Goal: Task Accomplishment & Management: Manage account settings

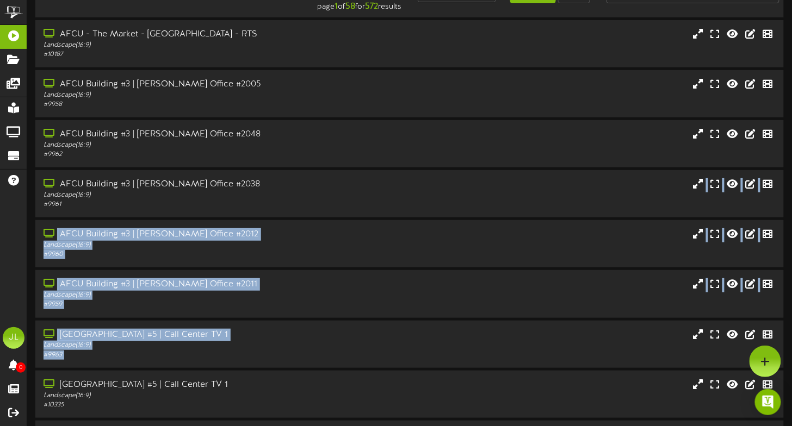
drag, startPoint x: 383, startPoint y: 202, endPoint x: 870, endPoint y: 476, distance: 558.2
click at [791, 426] on html "ChannelValet Playlists Folders Messages My Library Groups Devices Help [PERSON_…" at bounding box center [396, 267] width 792 height 592
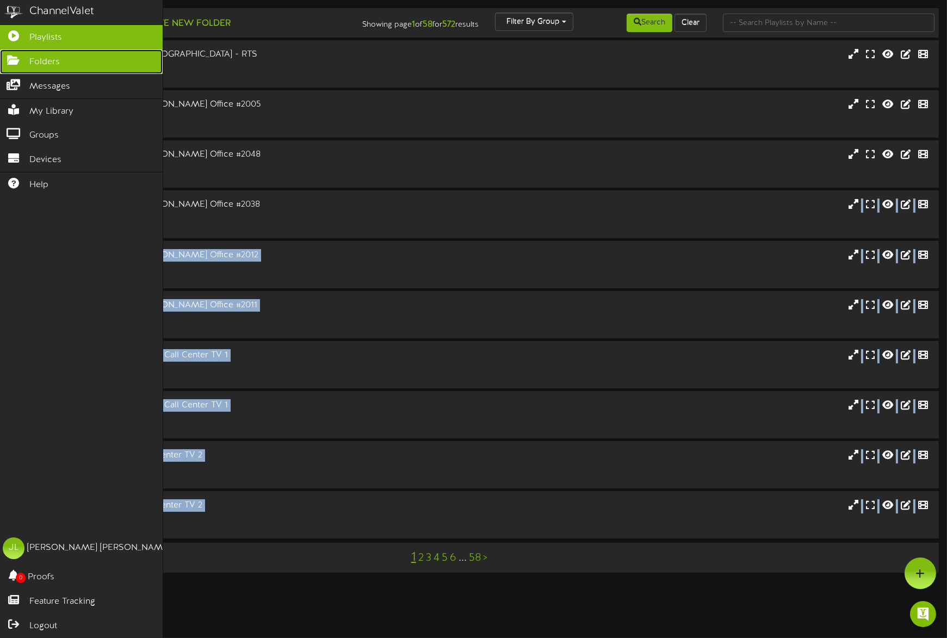
click at [19, 66] on link "Folders" at bounding box center [81, 61] width 163 height 24
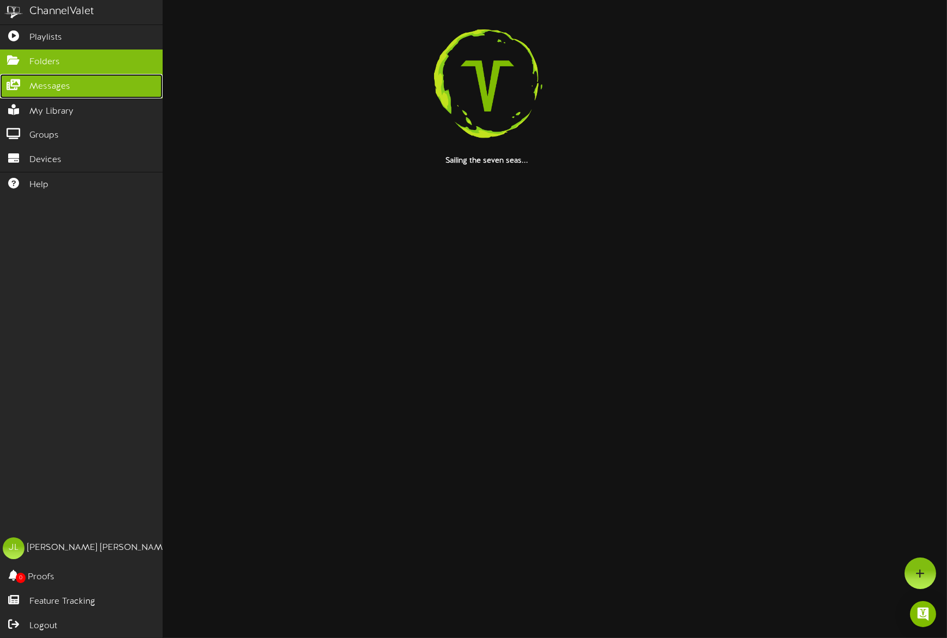
click at [23, 79] on icon at bounding box center [13, 83] width 27 height 8
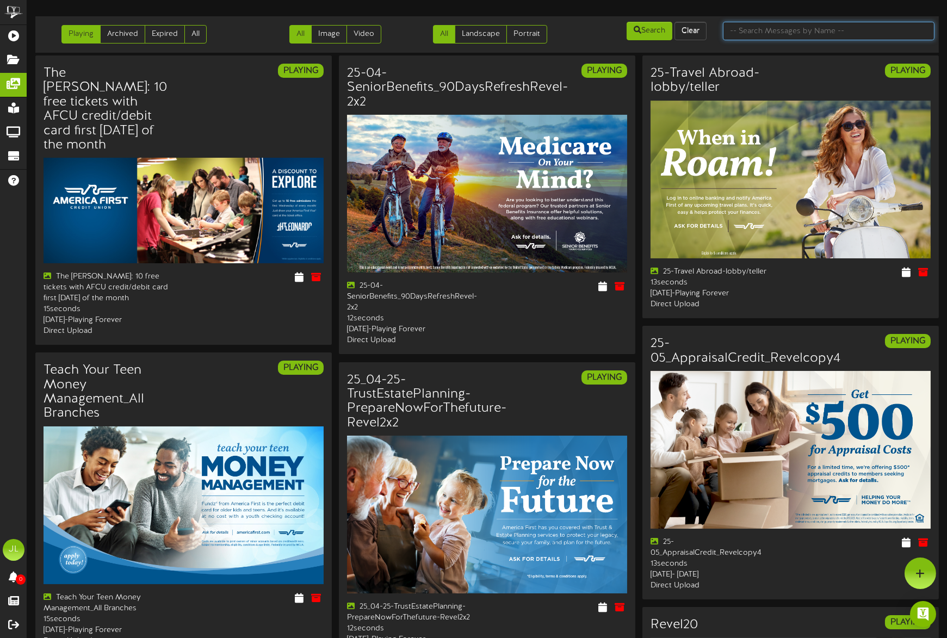
drag, startPoint x: 739, startPoint y: 36, endPoint x: 730, endPoint y: 39, distance: 9.3
click at [739, 36] on input "text" at bounding box center [829, 31] width 212 height 18
type input "UHC"
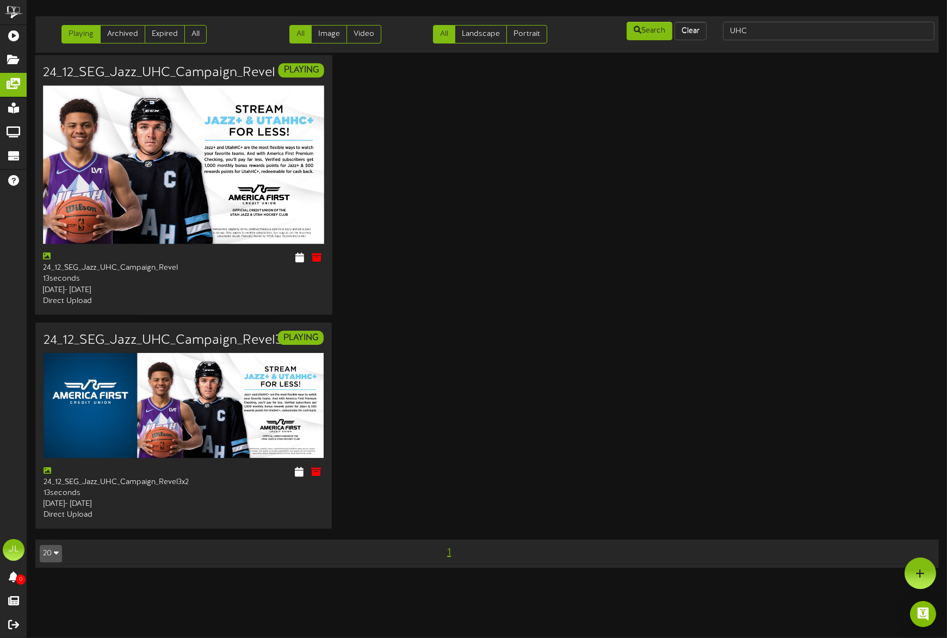
click at [242, 178] on img at bounding box center [183, 165] width 281 height 158
click at [315, 260] on icon at bounding box center [317, 257] width 12 height 12
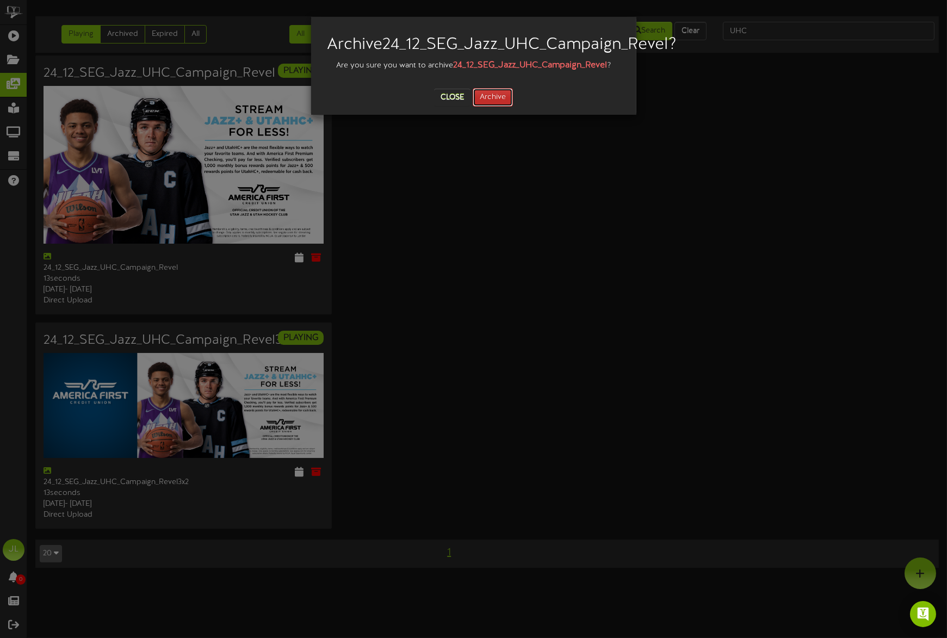
click at [495, 107] on button "Archive" at bounding box center [493, 97] width 40 height 18
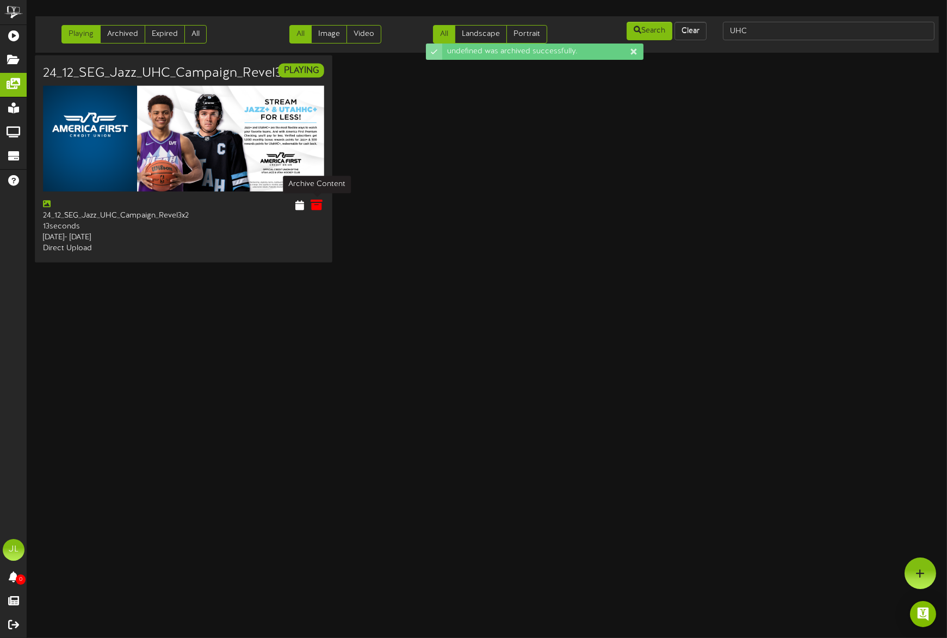
click at [320, 210] on icon at bounding box center [317, 205] width 12 height 12
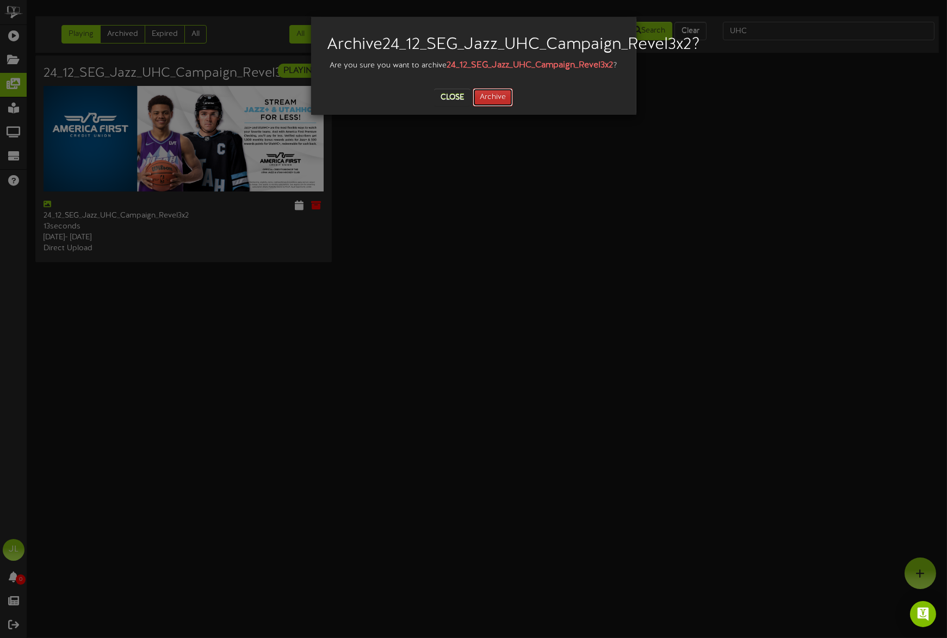
click at [487, 107] on button "Archive" at bounding box center [493, 97] width 40 height 18
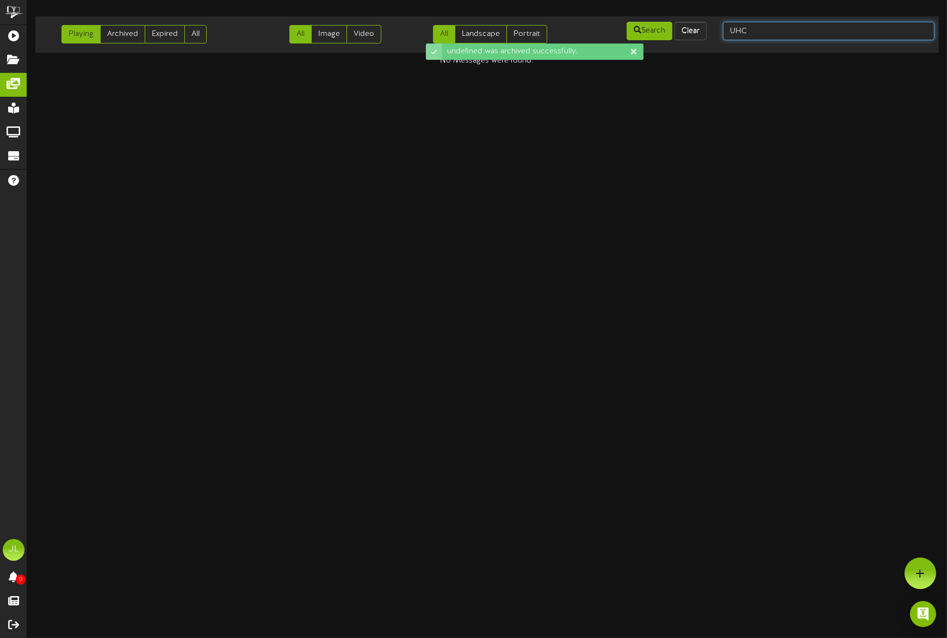
click at [767, 30] on input "UHC" at bounding box center [829, 31] width 212 height 18
type input "[US_STATE] hockey"
click at [778, 32] on input "[US_STATE] hockey" at bounding box center [829, 31] width 212 height 18
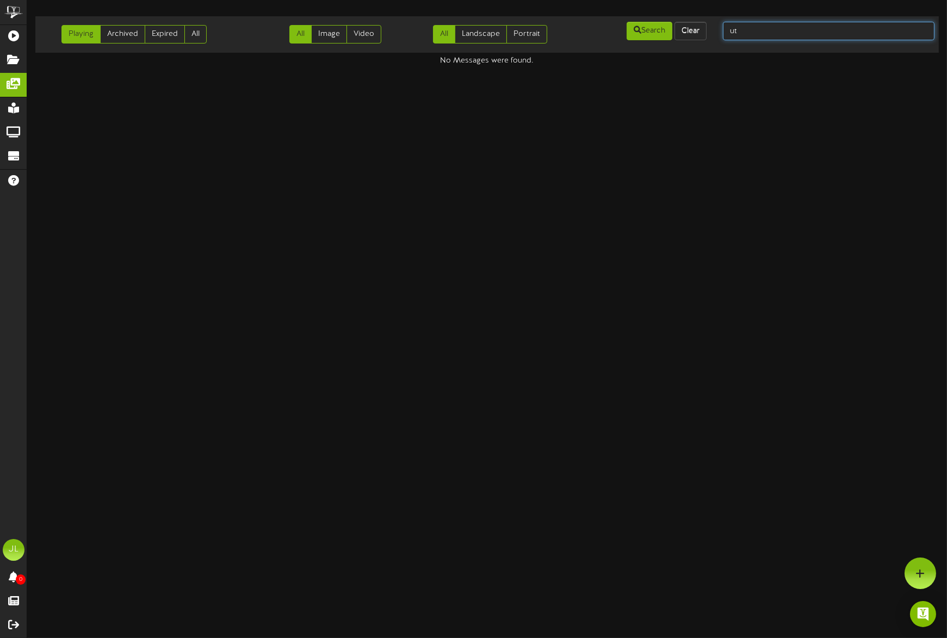
type input "u"
type input "hockey"
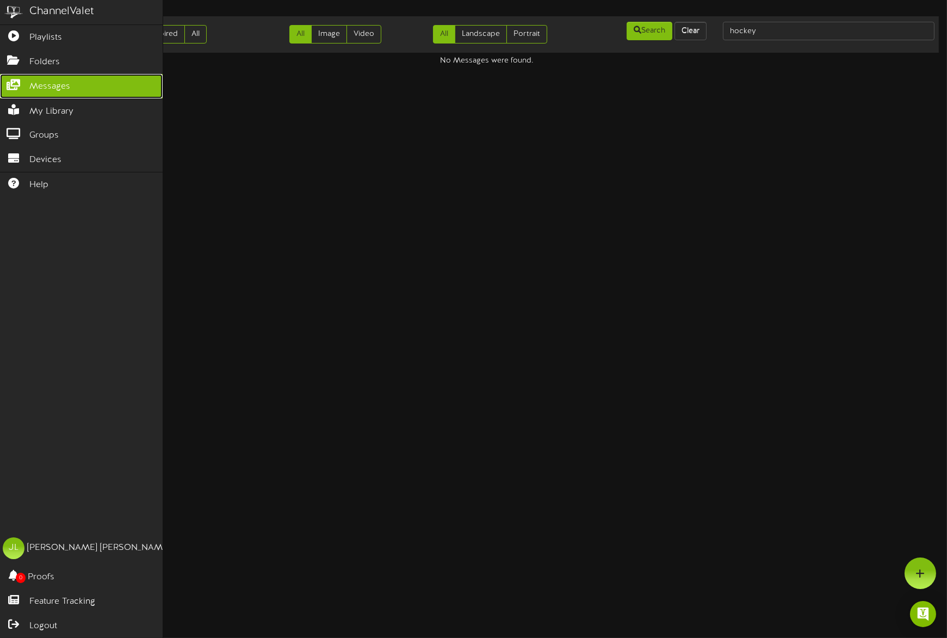
click at [14, 83] on icon at bounding box center [13, 83] width 27 height 8
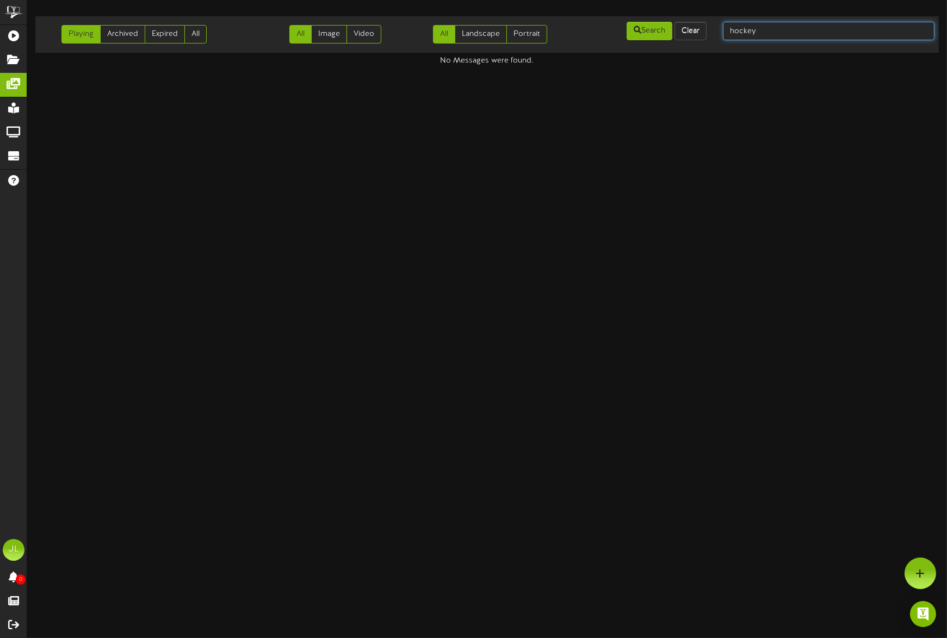
drag, startPoint x: 753, startPoint y: 34, endPoint x: 723, endPoint y: 35, distance: 29.4
click at [751, 34] on input "hockey" at bounding box center [829, 31] width 212 height 18
click at [690, 35] on button "Clear" at bounding box center [690, 31] width 32 height 18
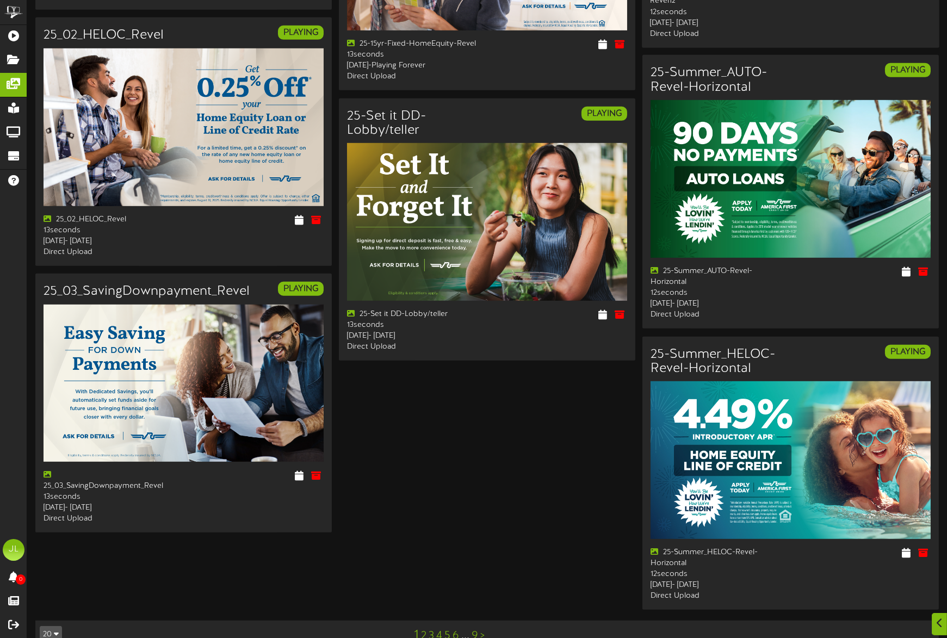
scroll to position [1458, 0]
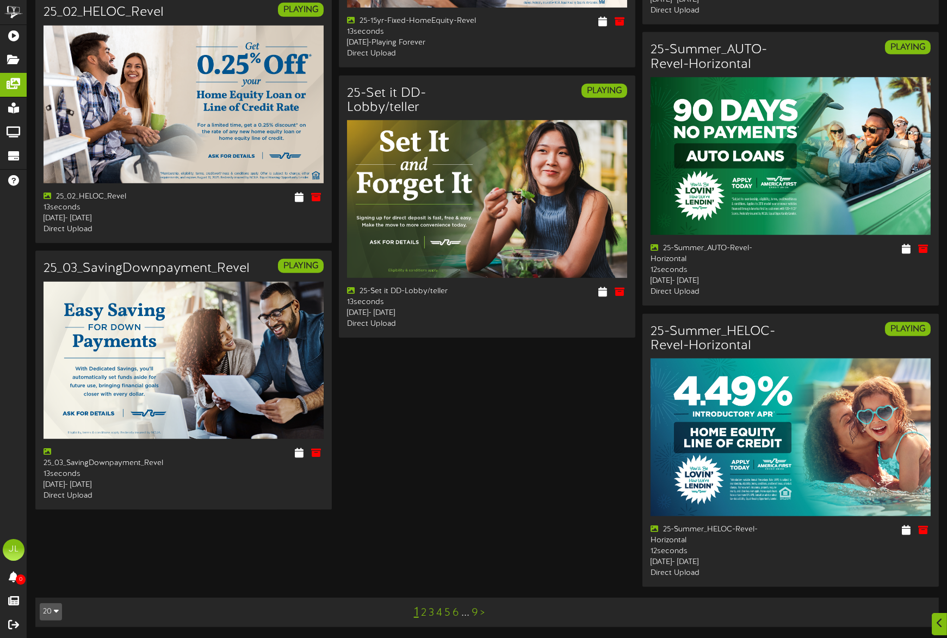
click at [424, 426] on link "2" at bounding box center [423, 613] width 5 height 12
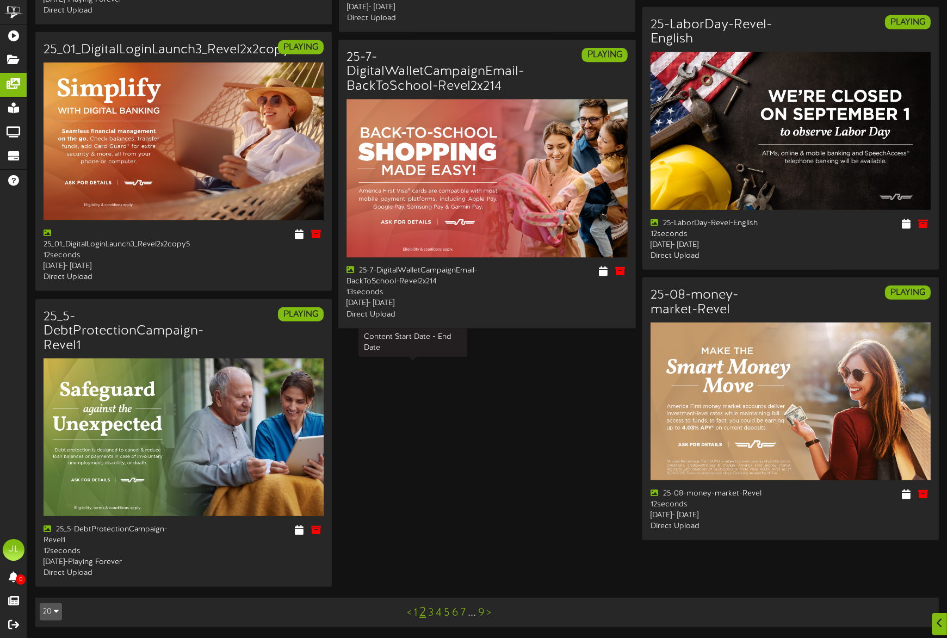
scroll to position [1479, 0]
click at [431, 426] on link "3" at bounding box center [430, 613] width 5 height 12
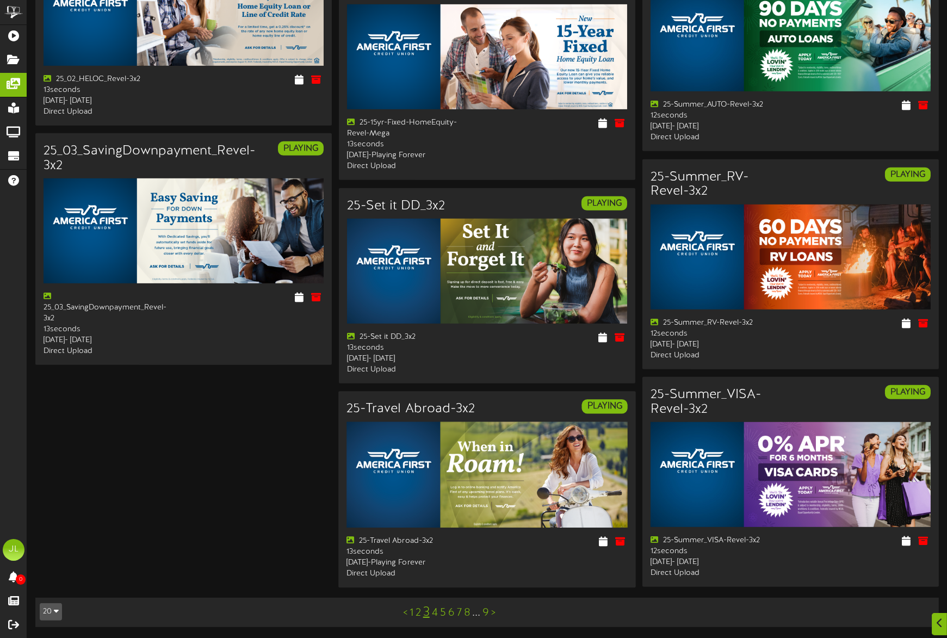
scroll to position [1115, 0]
click at [436, 426] on link "4" at bounding box center [435, 613] width 6 height 12
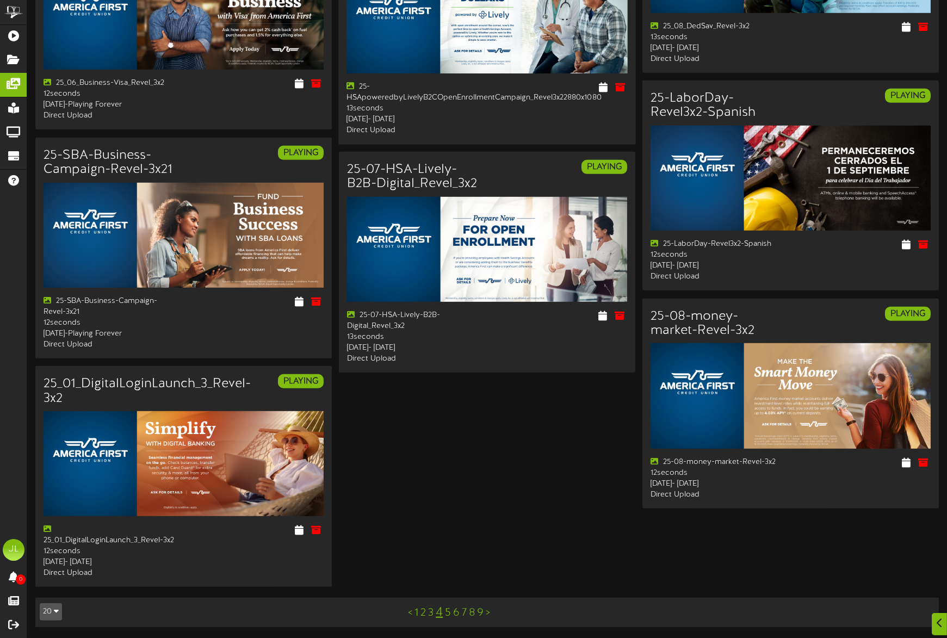
scroll to position [1405, 0]
click at [449, 426] on link "5" at bounding box center [448, 613] width 6 height 12
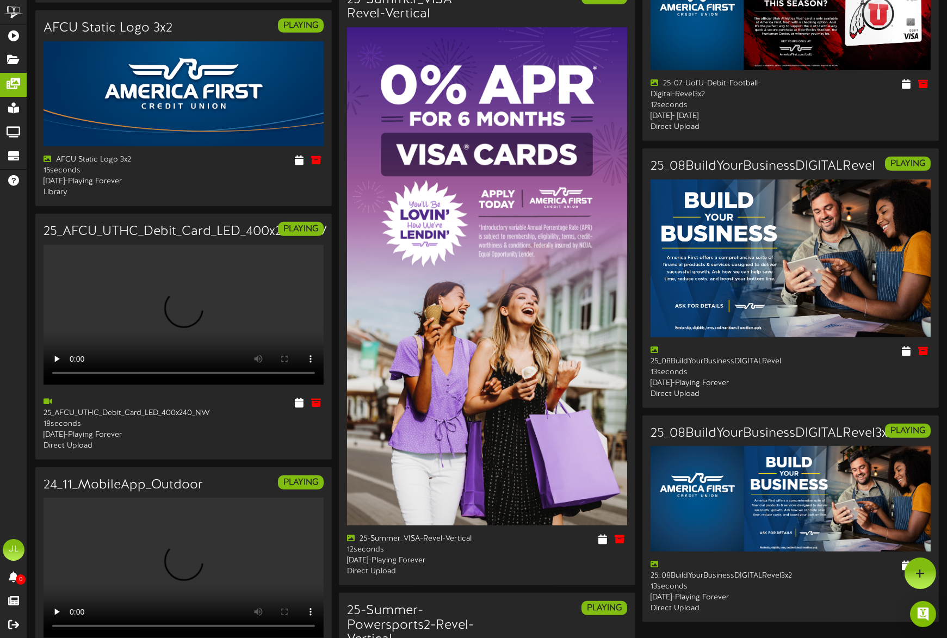
scroll to position [1306, 0]
click at [122, 398] on div "25_AFCU_UTHC_Debit_Card_LED_400x240_NW" at bounding box center [109, 409] width 132 height 22
click at [317, 396] on icon at bounding box center [317, 402] width 12 height 12
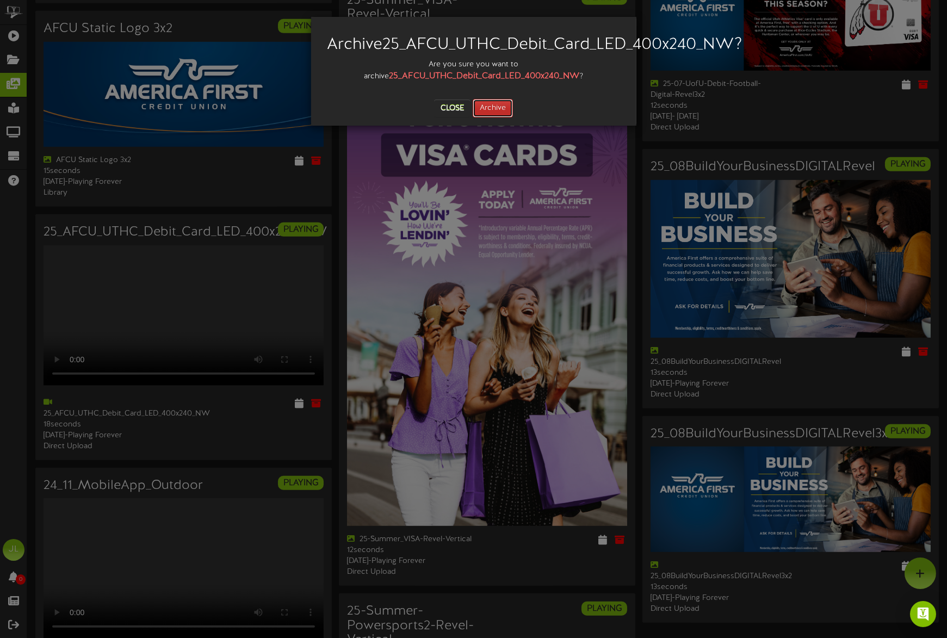
click at [492, 117] on button "Archive" at bounding box center [493, 108] width 40 height 18
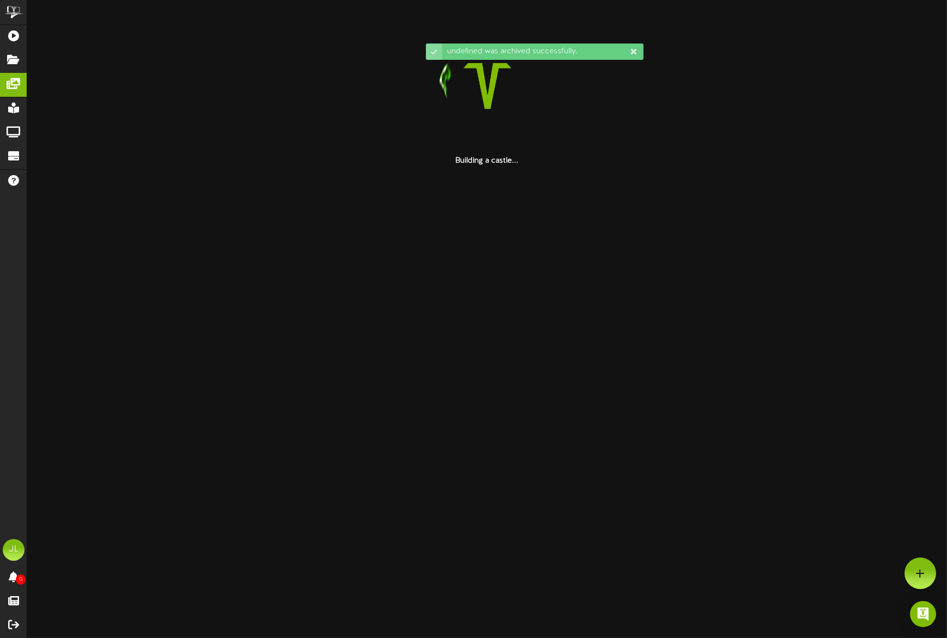
scroll to position [0, 0]
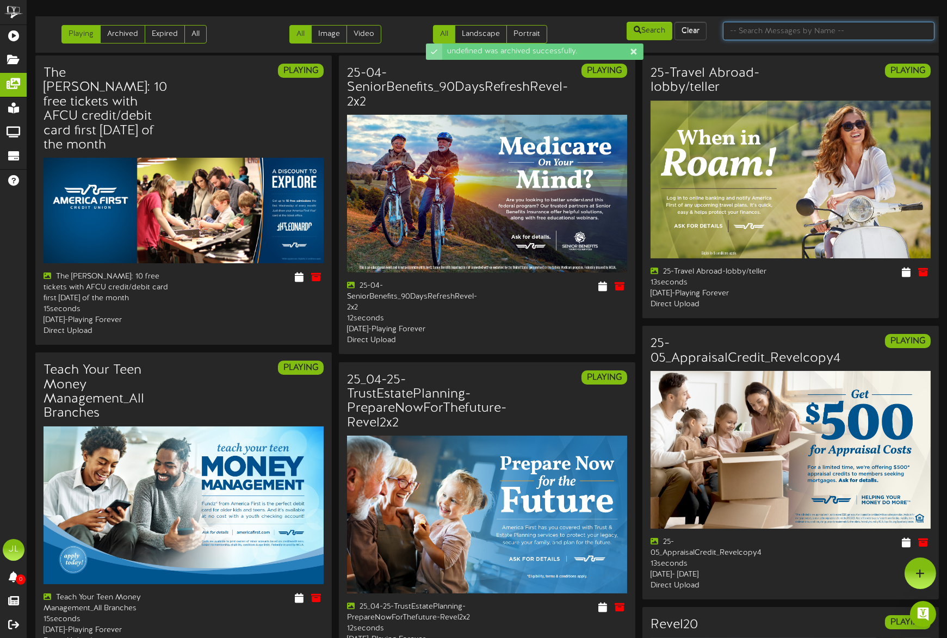
click at [791, 34] on input "text" at bounding box center [829, 31] width 212 height 18
type input "UTHC"
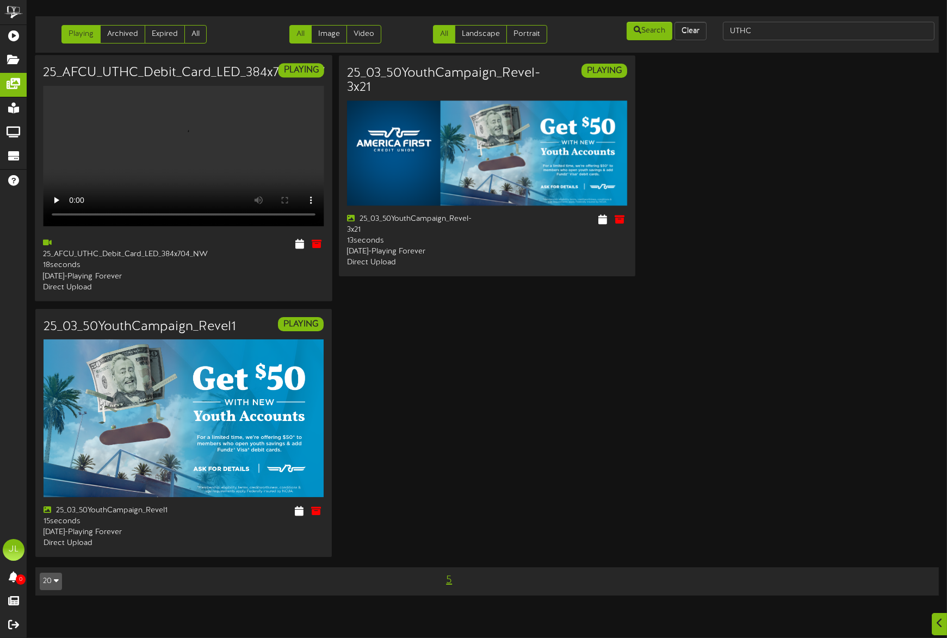
scroll to position [133, 0]
click at [314, 250] on icon at bounding box center [317, 244] width 12 height 12
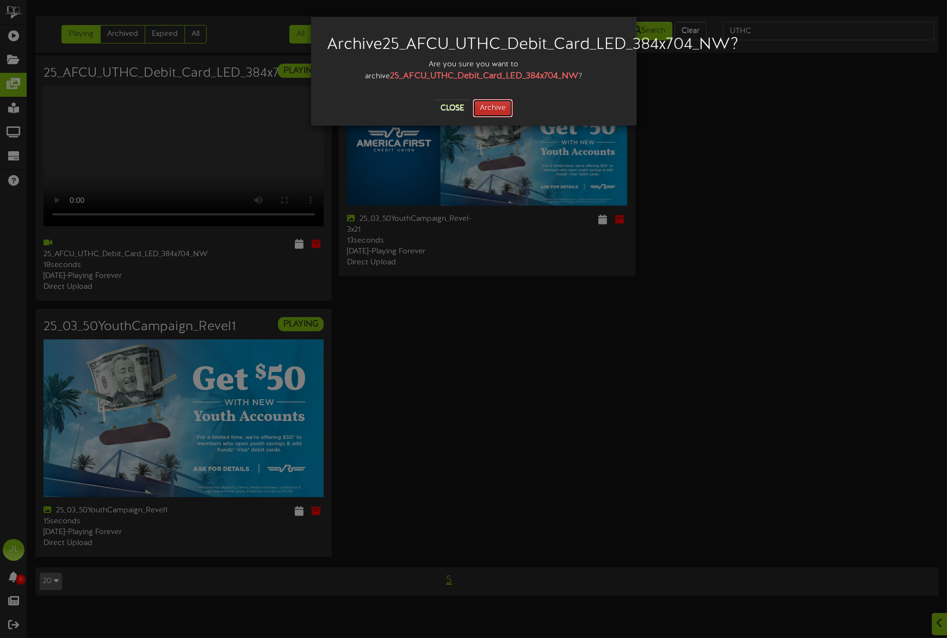
click at [501, 117] on button "Archive" at bounding box center [493, 108] width 40 height 18
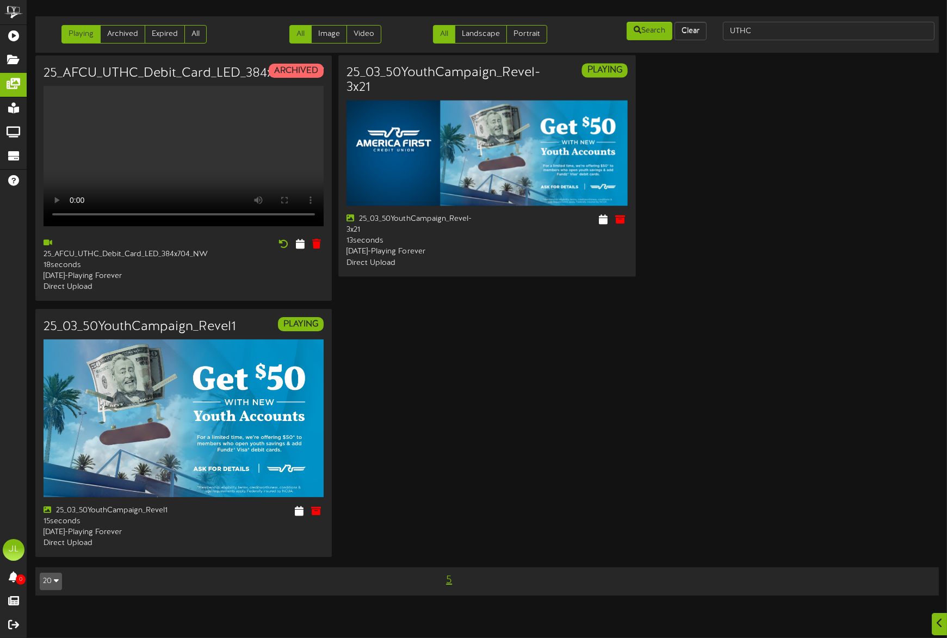
scroll to position [0, 0]
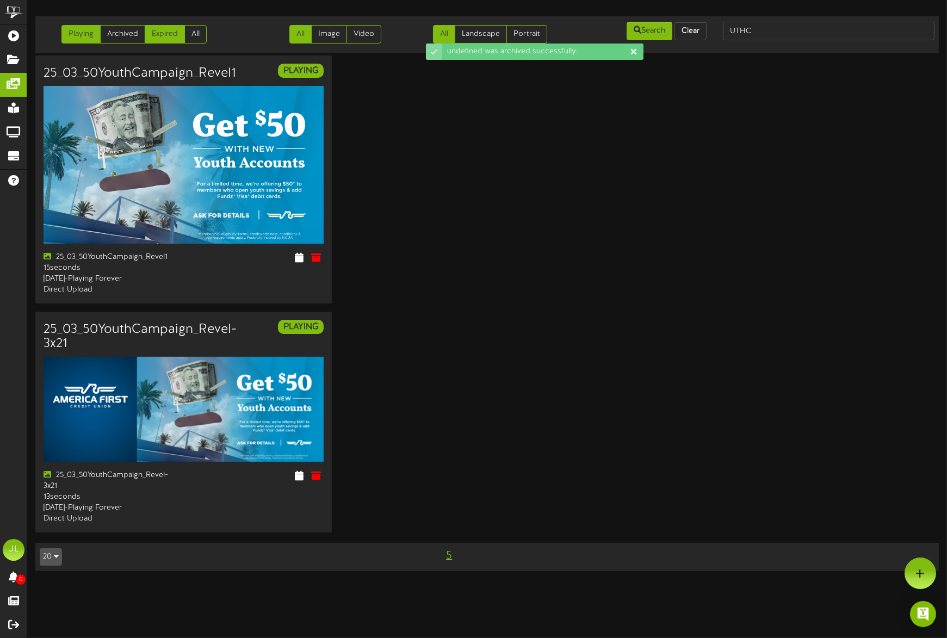
click at [166, 38] on link "Expired" at bounding box center [165, 34] width 40 height 18
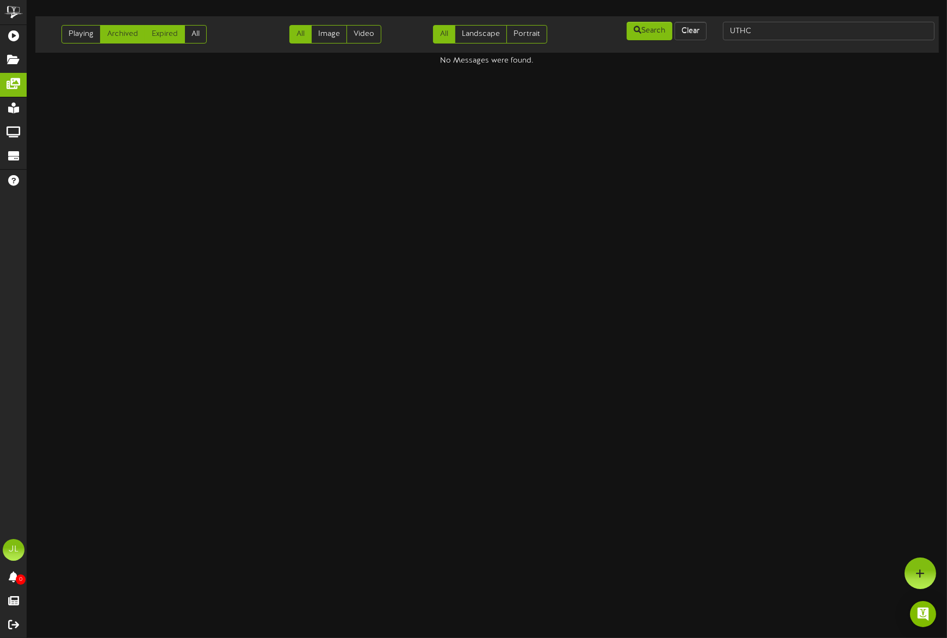
click at [114, 35] on link "Archived" at bounding box center [122, 34] width 45 height 18
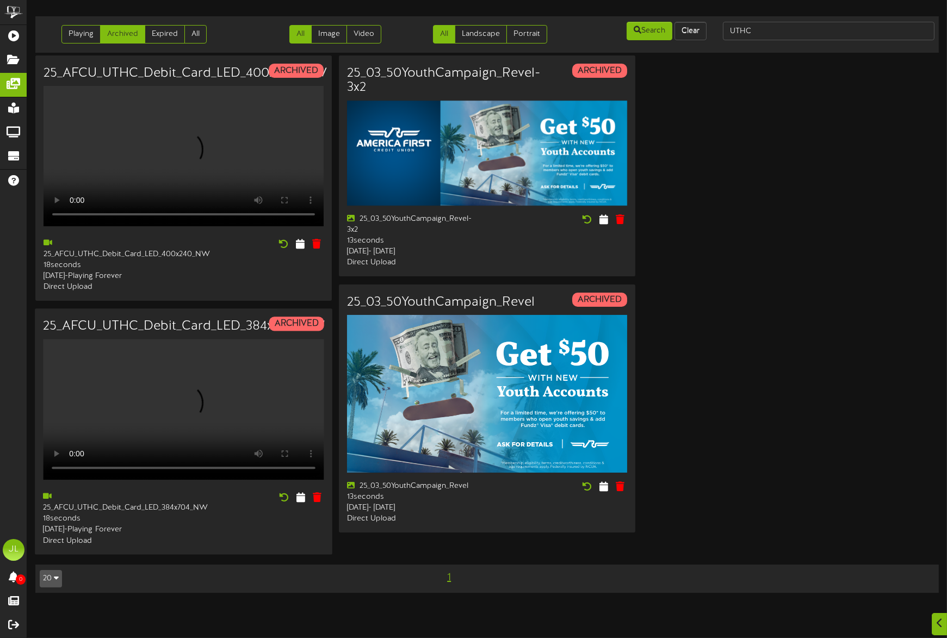
scroll to position [369, 0]
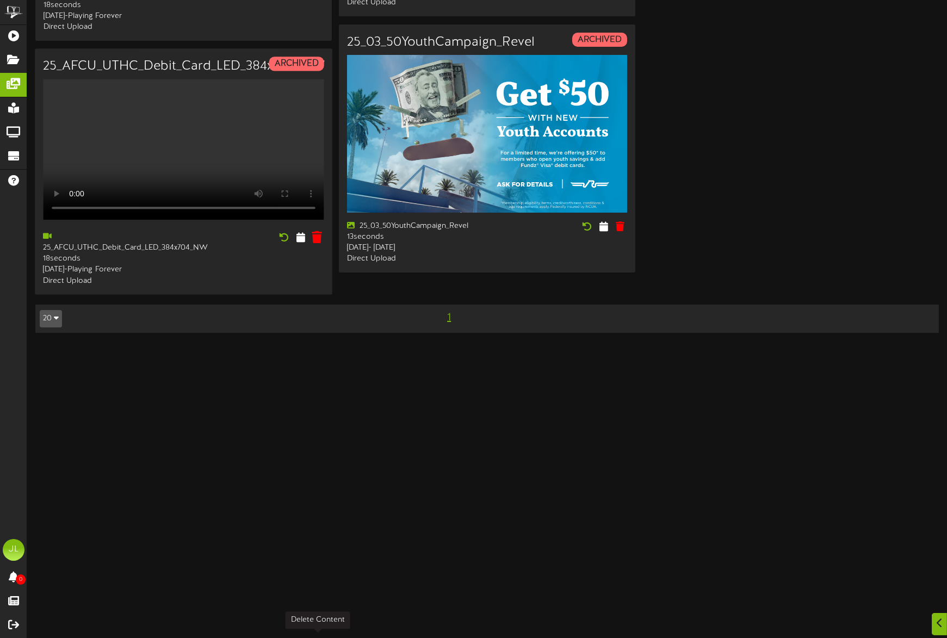
click at [316, 243] on icon at bounding box center [317, 237] width 10 height 12
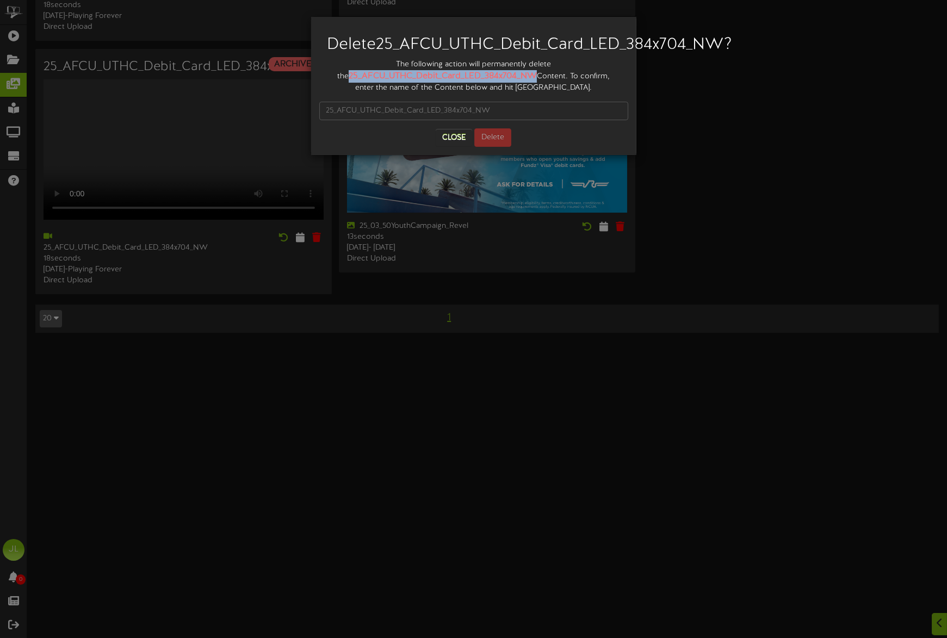
drag, startPoint x: 518, startPoint y: 91, endPoint x: 404, endPoint y: 136, distance: 122.8
click at [330, 92] on div "The following action will permanently delete the 25_AFCU_UTHC_Debit_Card_LED_38…" at bounding box center [473, 76] width 309 height 34
copy strong "25_AFCU_UTHC_Debit_Card_LED_384x704_NW"
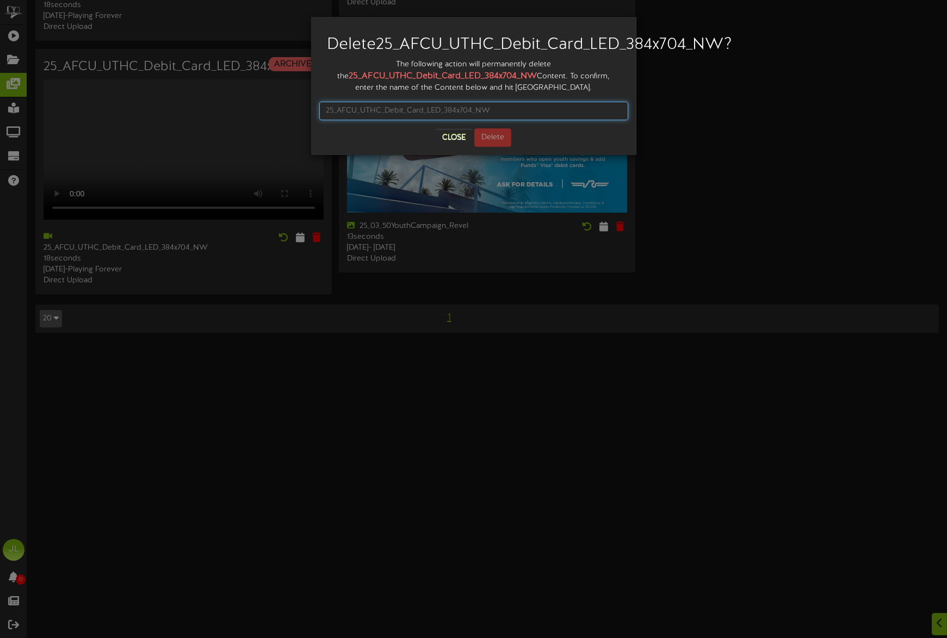
click at [394, 120] on input "text" at bounding box center [473, 111] width 309 height 18
paste input "25_AFCU_UTHC_Debit_Card_LED_384x704_NW"
type input "25_AFCU_UTHC_Debit_Card_LED_384x704_NW"
click at [488, 147] on button "Delete" at bounding box center [492, 137] width 37 height 18
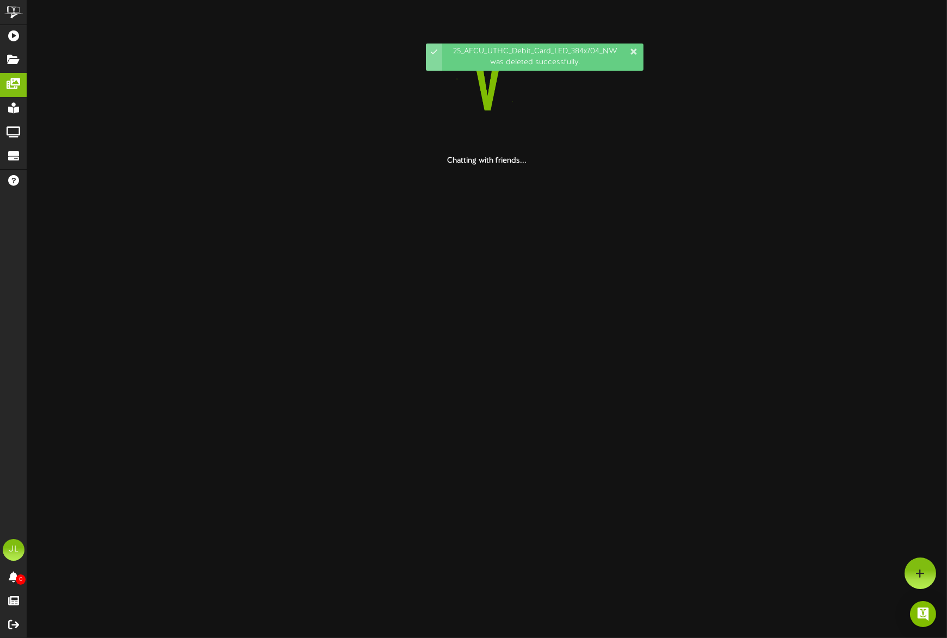
scroll to position [0, 0]
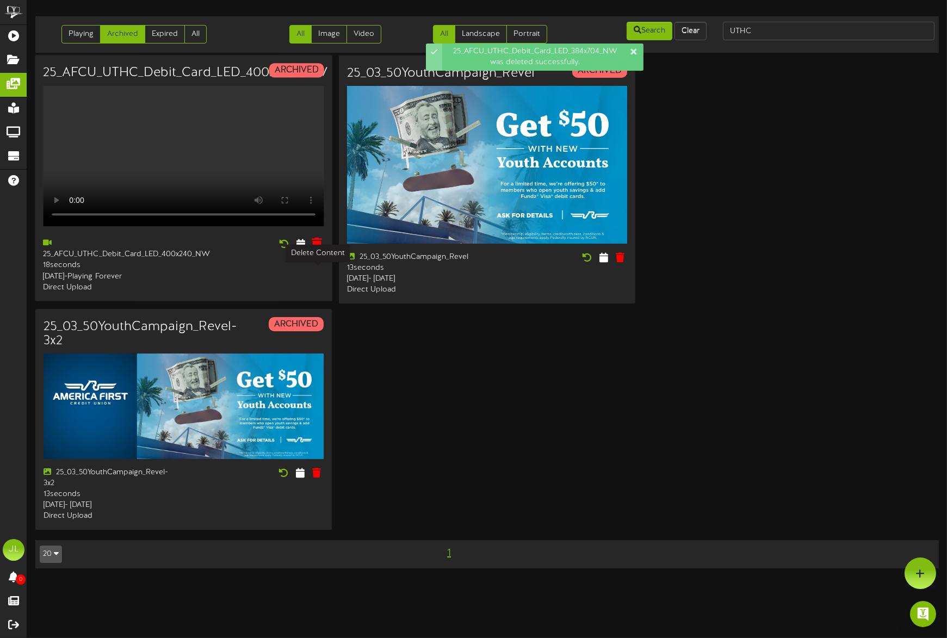
click at [314, 250] on icon at bounding box center [317, 244] width 10 height 12
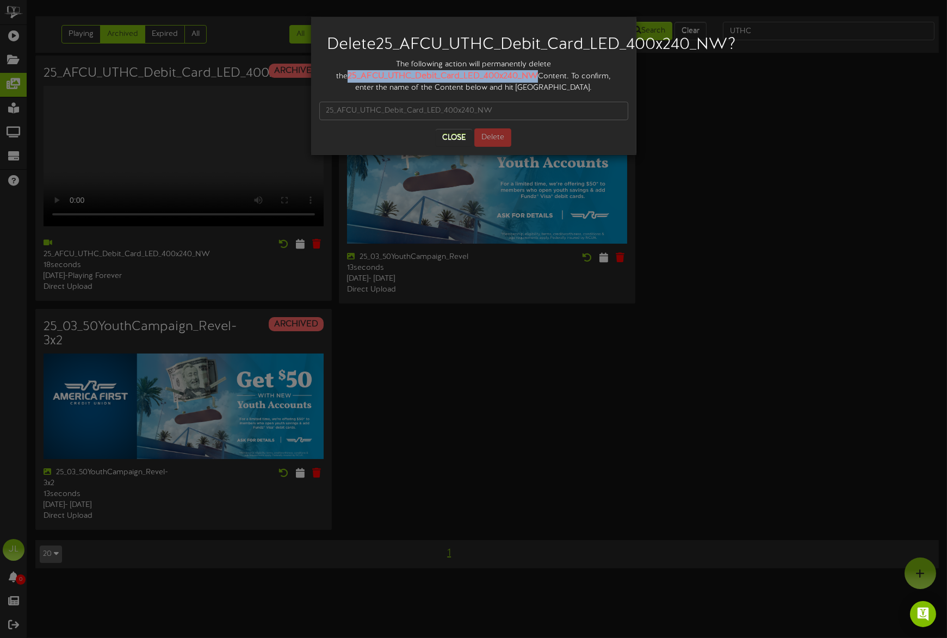
drag, startPoint x: 514, startPoint y: 96, endPoint x: 328, endPoint y: 90, distance: 186.1
click at [328, 90] on div "The following action will permanently delete the 25_AFCU_UTHC_Debit_Card_LED_40…" at bounding box center [473, 76] width 309 height 34
copy strong "25_AFCU_UTHC_Debit_Card_LED_400x240_NW"
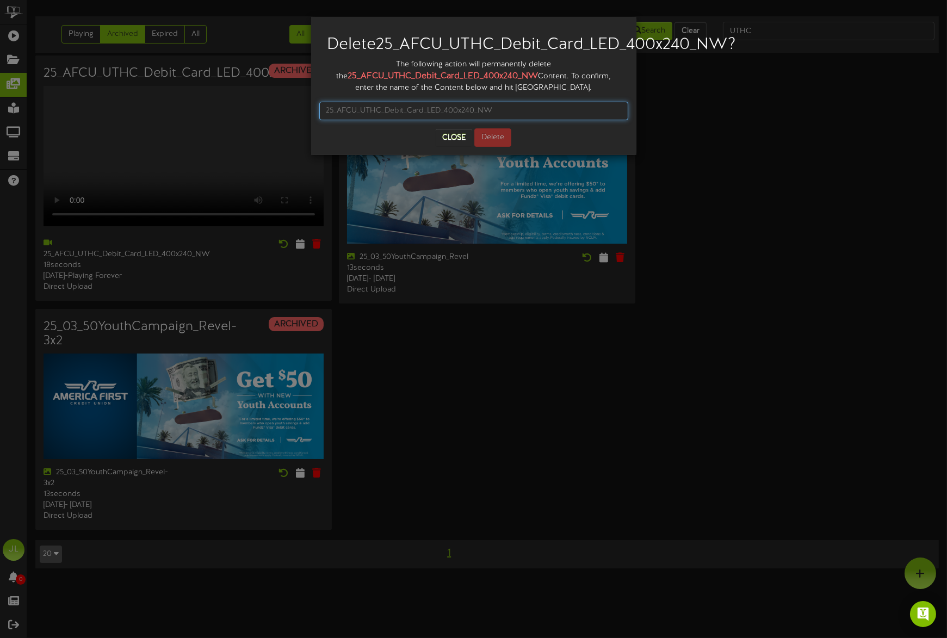
click at [383, 120] on input "text" at bounding box center [473, 111] width 309 height 18
paste input "25_AFCU_UTHC_Debit_Card_LED_400x240_NW"
type input "25_AFCU_UTHC_Debit_Card_LED_400x240_NW"
click at [488, 147] on button "Delete" at bounding box center [492, 137] width 37 height 18
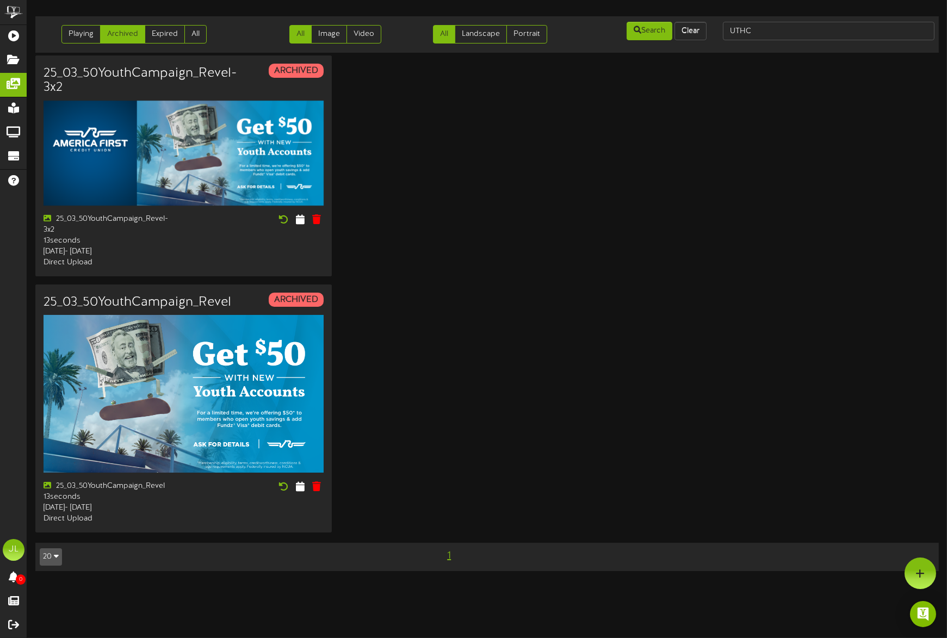
drag, startPoint x: 534, startPoint y: 439, endPoint x: 531, endPoint y: 431, distance: 8.1
click at [534, 426] on div "25_03_50YouthCampaign_Revel-3x2 ARCHIVED 25_03_50YouthCampaign_Revel-3x2 13 sec…" at bounding box center [486, 297] width 903 height 485
click at [154, 30] on link "Expired" at bounding box center [165, 34] width 40 height 18
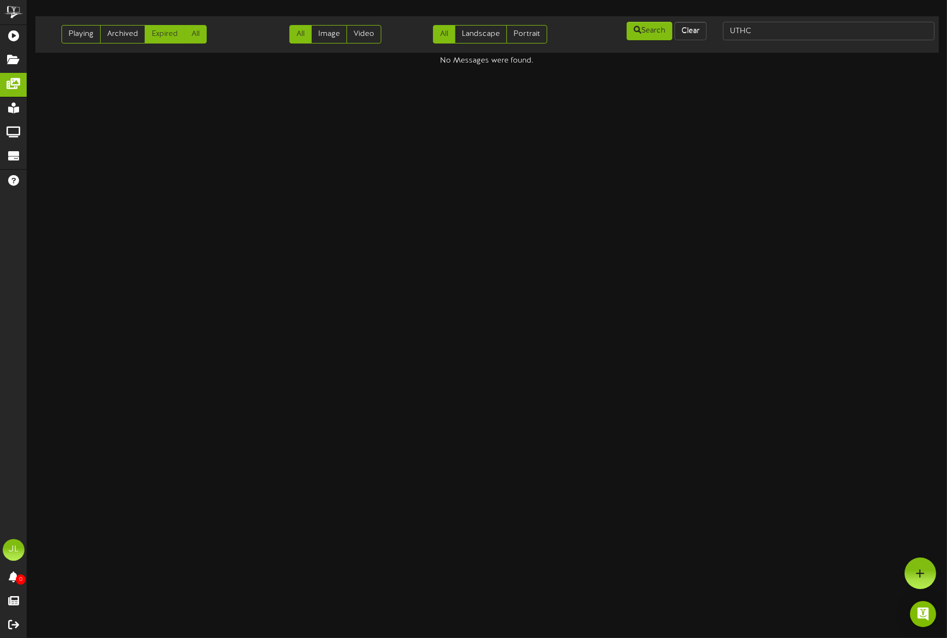
click at [196, 39] on link "All" at bounding box center [195, 34] width 22 height 18
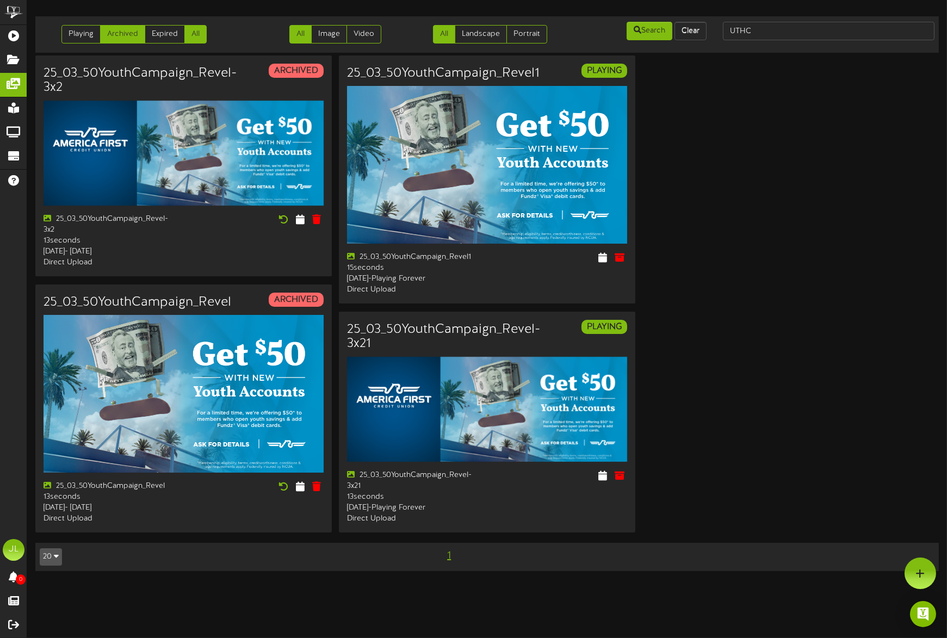
click at [103, 39] on link "Archived" at bounding box center [122, 34] width 45 height 18
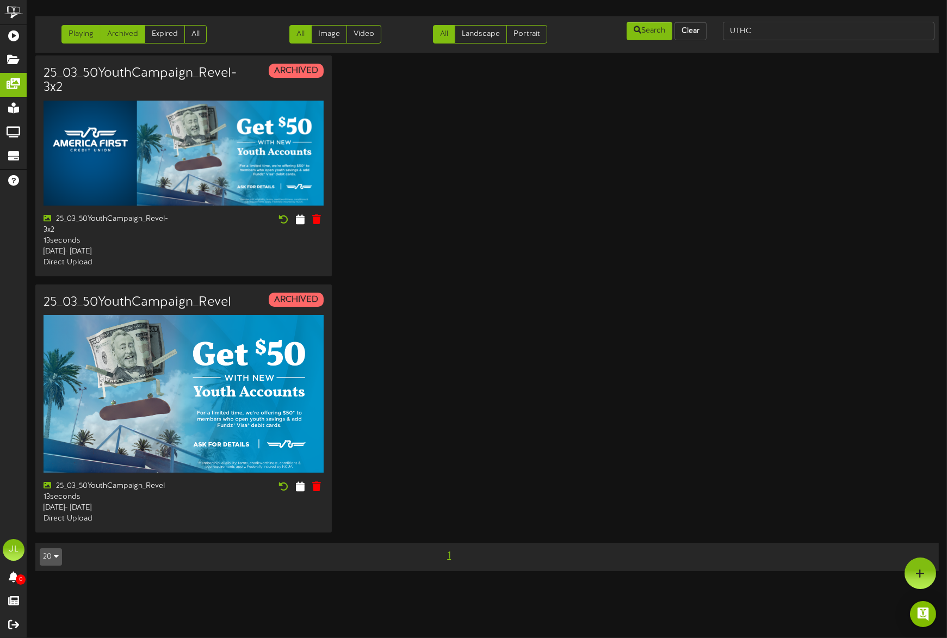
click at [71, 37] on link "Playing" at bounding box center [80, 34] width 39 height 18
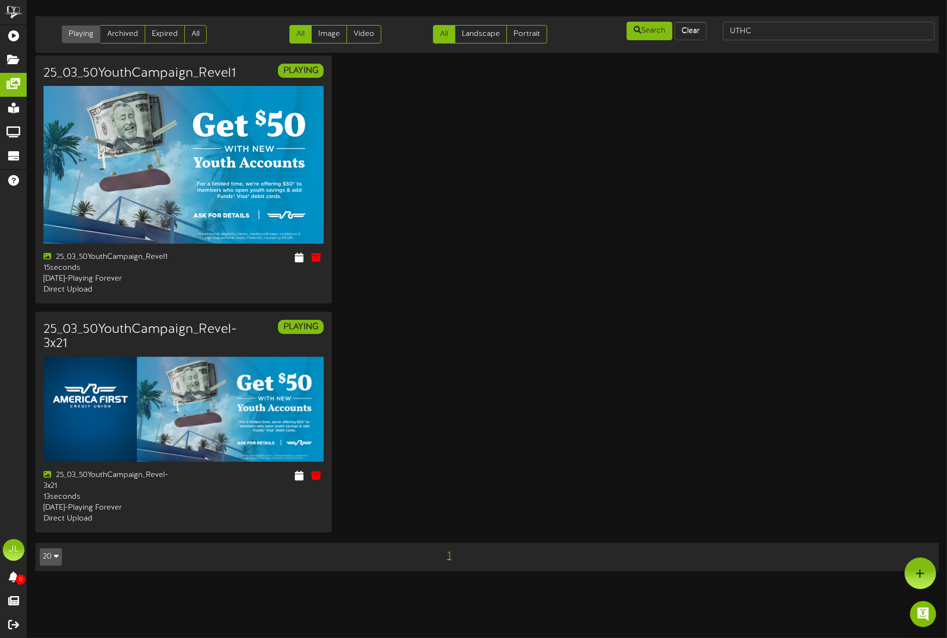
click at [87, 40] on link "Playing" at bounding box center [80, 34] width 39 height 18
click at [754, 30] on input "UTHC" at bounding box center [829, 31] width 212 height 18
drag, startPoint x: 752, startPoint y: 32, endPoint x: 678, endPoint y: 26, distance: 74.2
click at [678, 26] on div "Playing Archived Expired All All Image Video All Landscape Portrait" at bounding box center [487, 35] width 911 height 28
click at [696, 31] on button "Clear" at bounding box center [690, 31] width 32 height 18
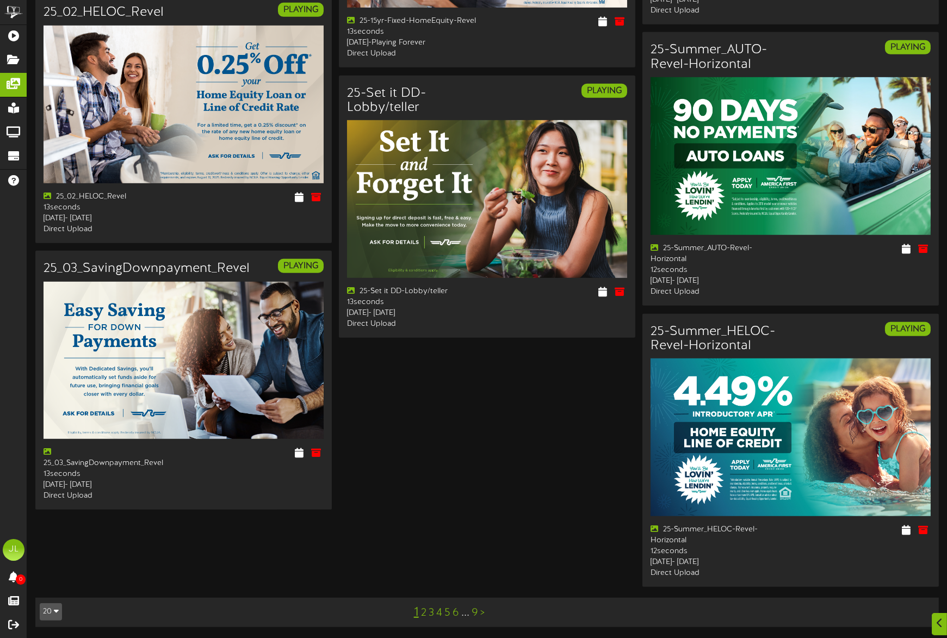
scroll to position [1458, 0]
click at [438, 426] on link "4" at bounding box center [439, 613] width 6 height 12
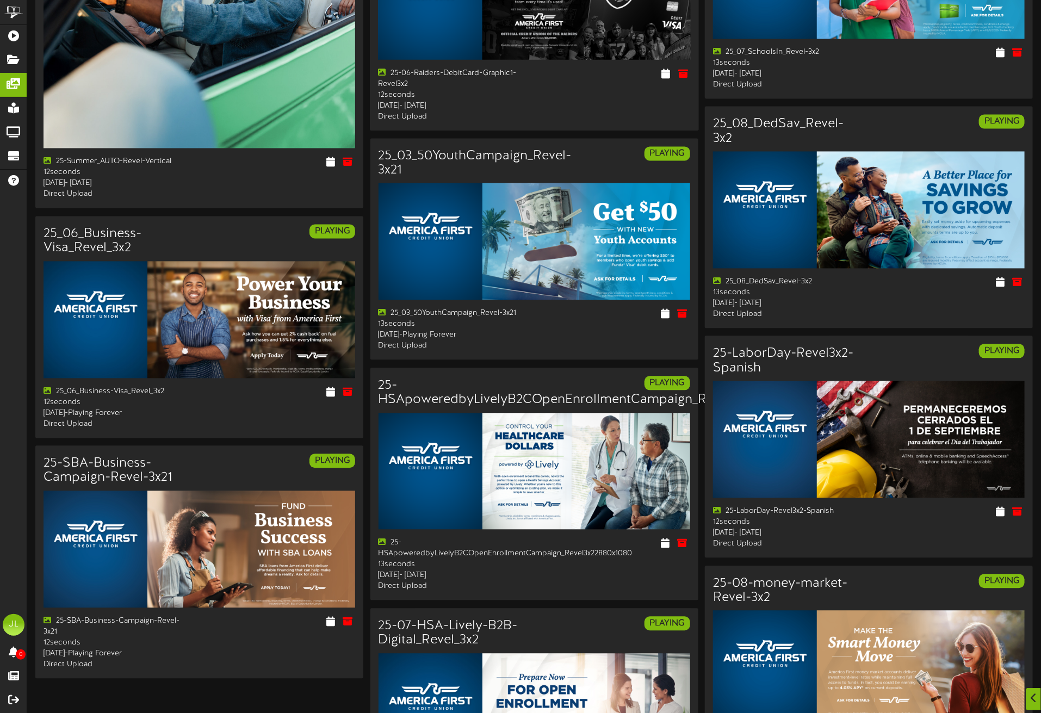
scroll to position [1338, 0]
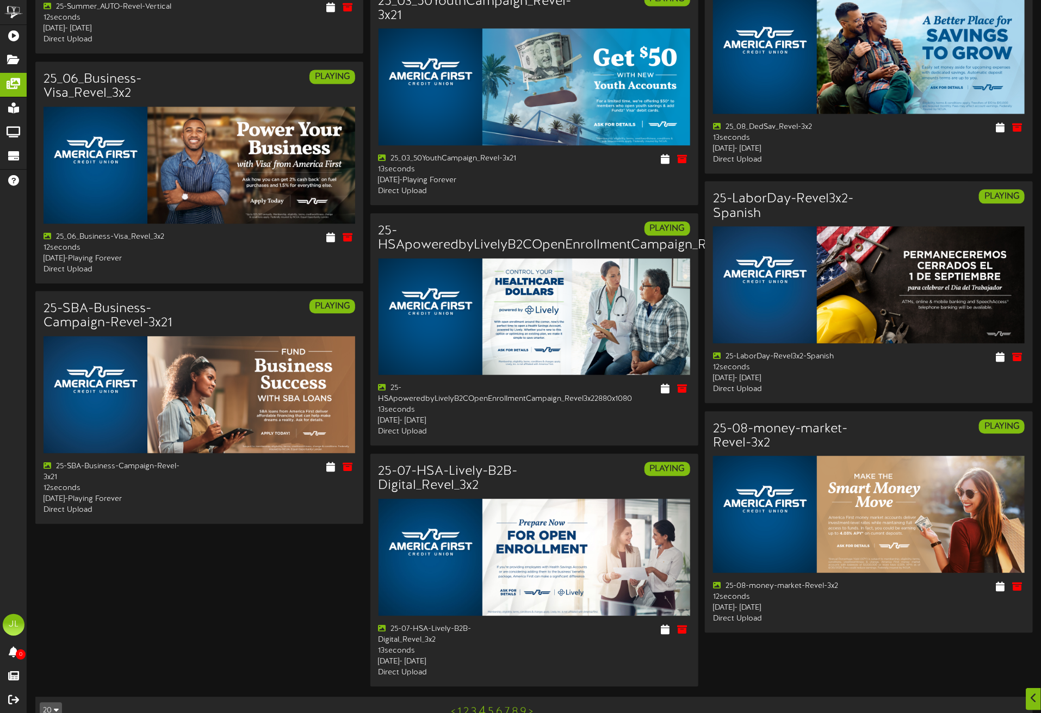
click at [491, 426] on link "5" at bounding box center [491, 712] width 6 height 12
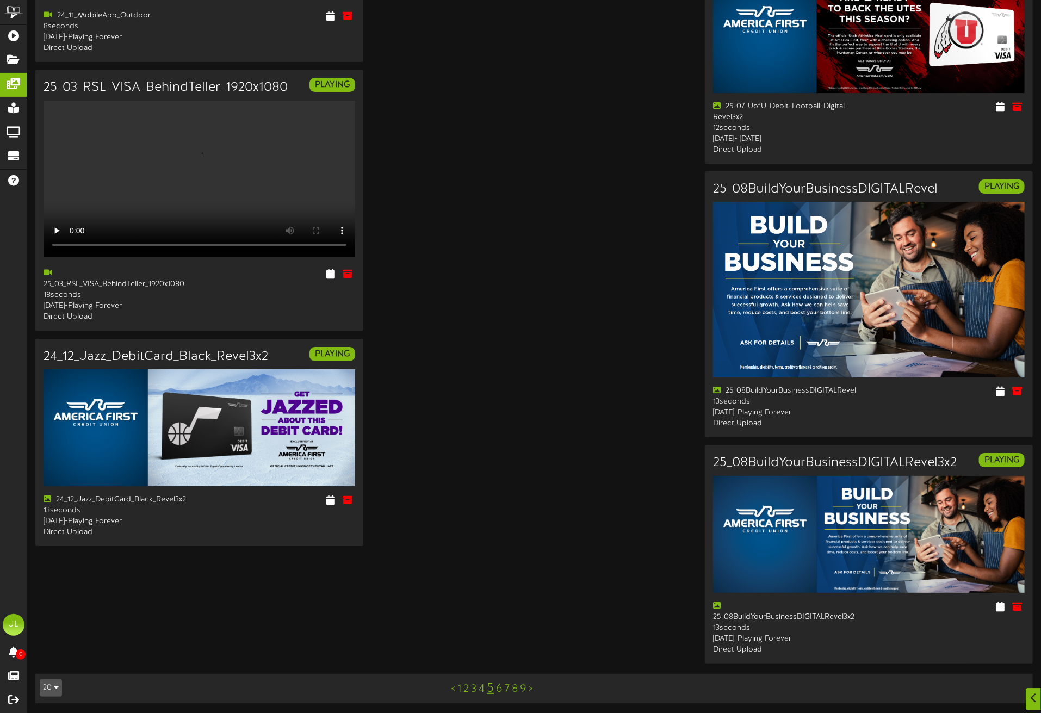
scroll to position [2080, 0]
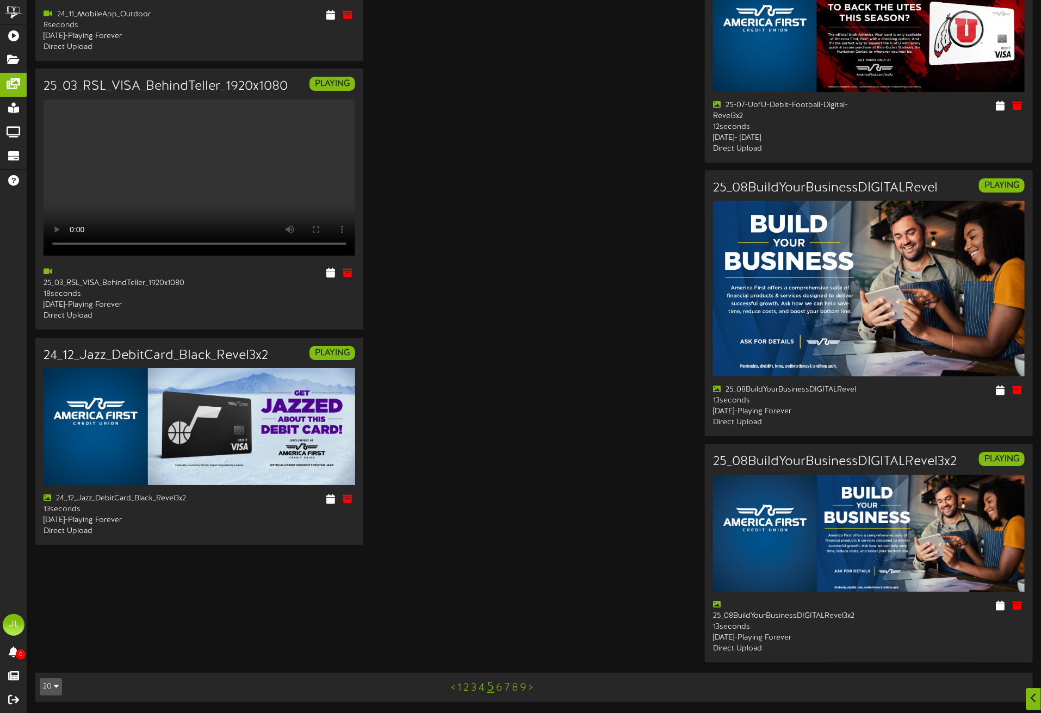
click at [500, 426] on link "6" at bounding box center [499, 688] width 7 height 12
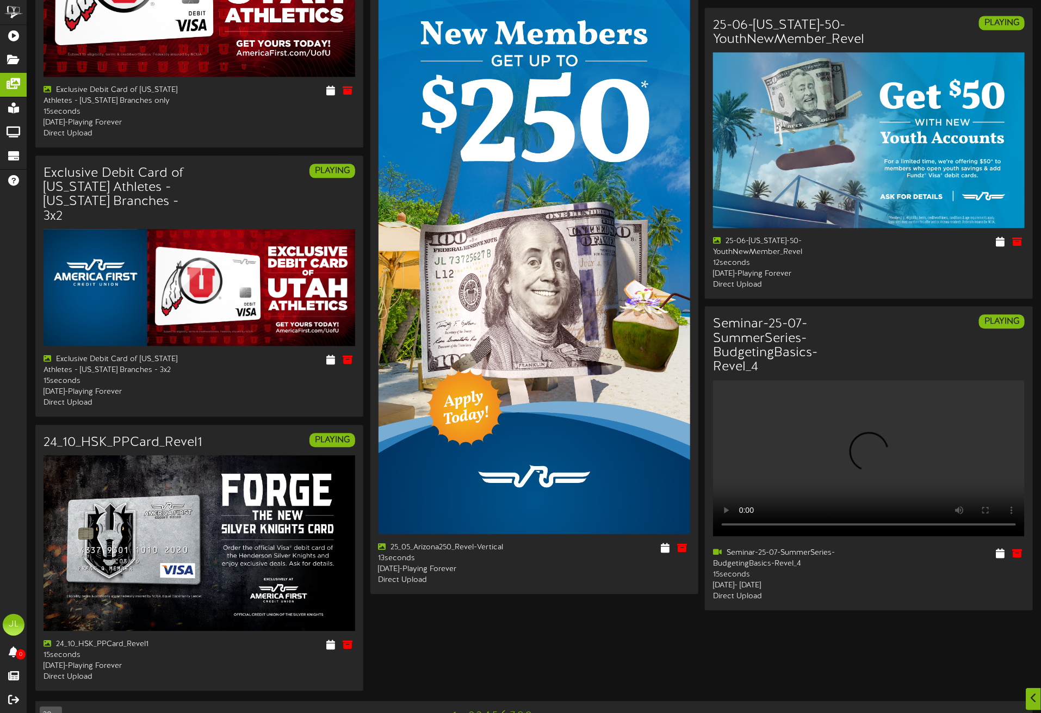
scroll to position [1379, 0]
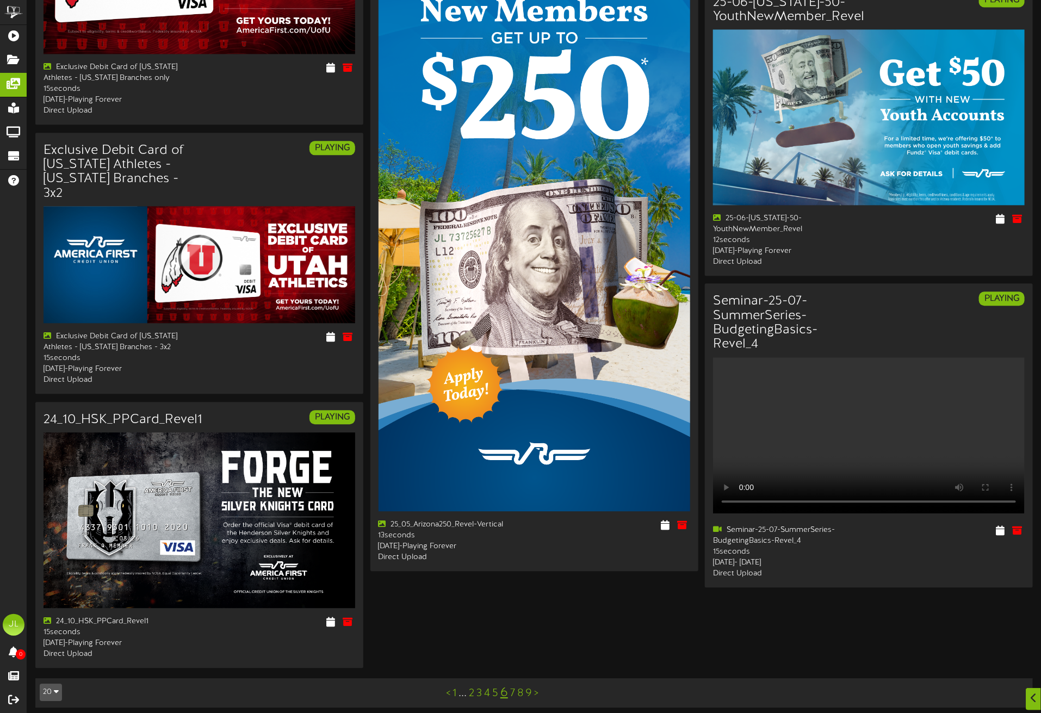
click at [512, 426] on link "7" at bounding box center [512, 693] width 5 height 12
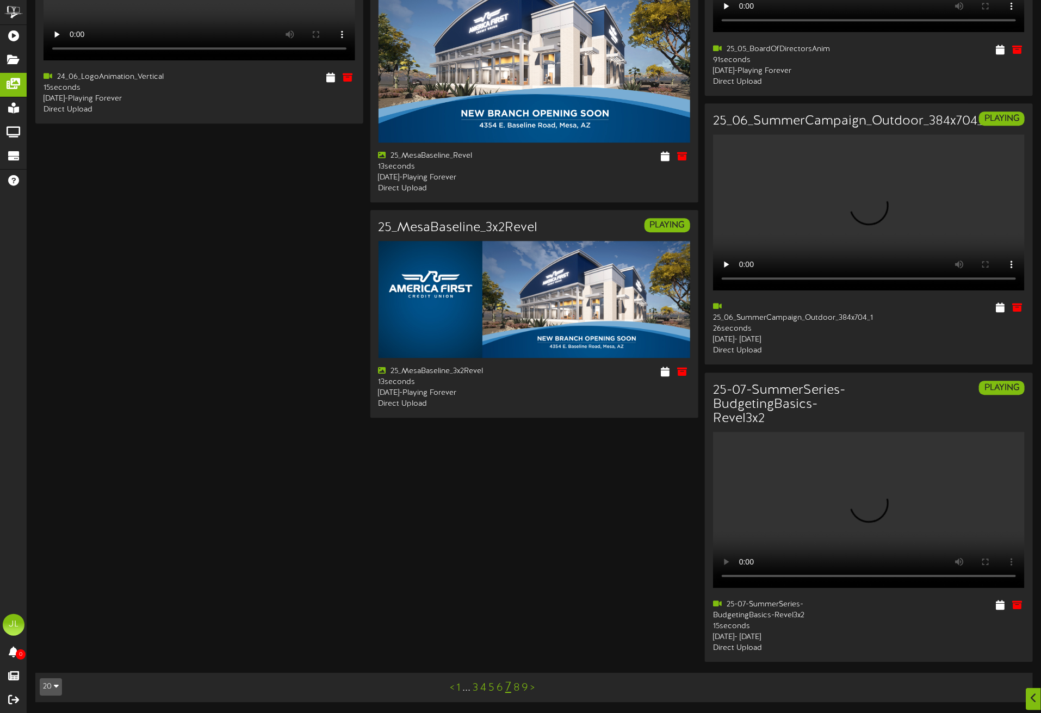
scroll to position [2221, 0]
click at [516, 426] on link "8" at bounding box center [516, 688] width 6 height 12
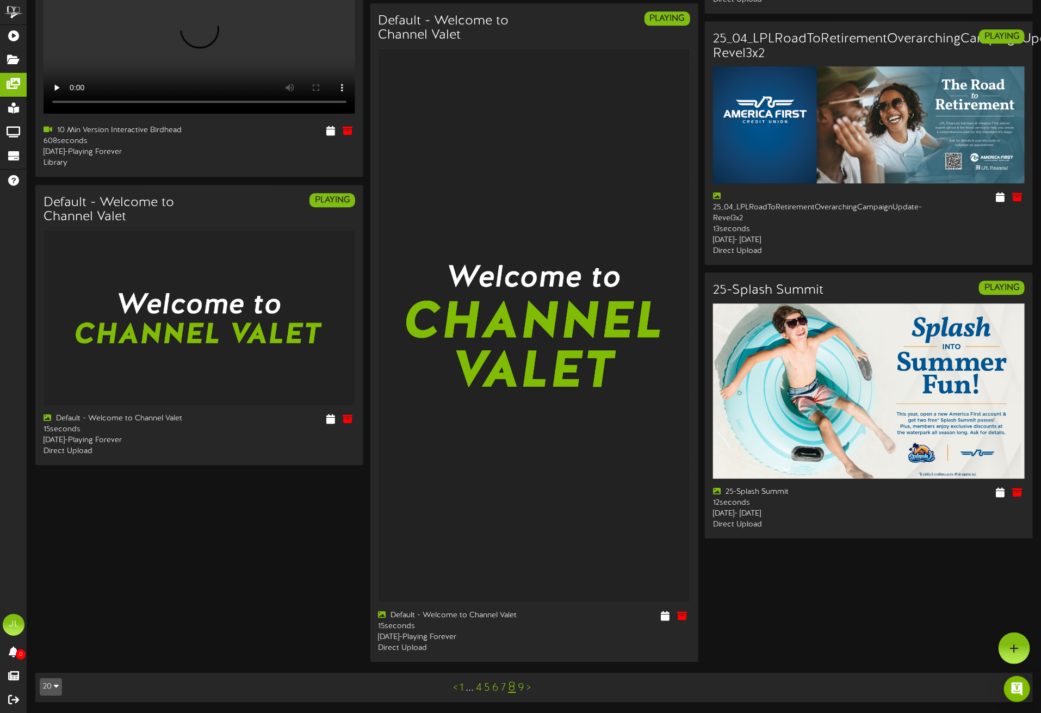
scroll to position [1578, 0]
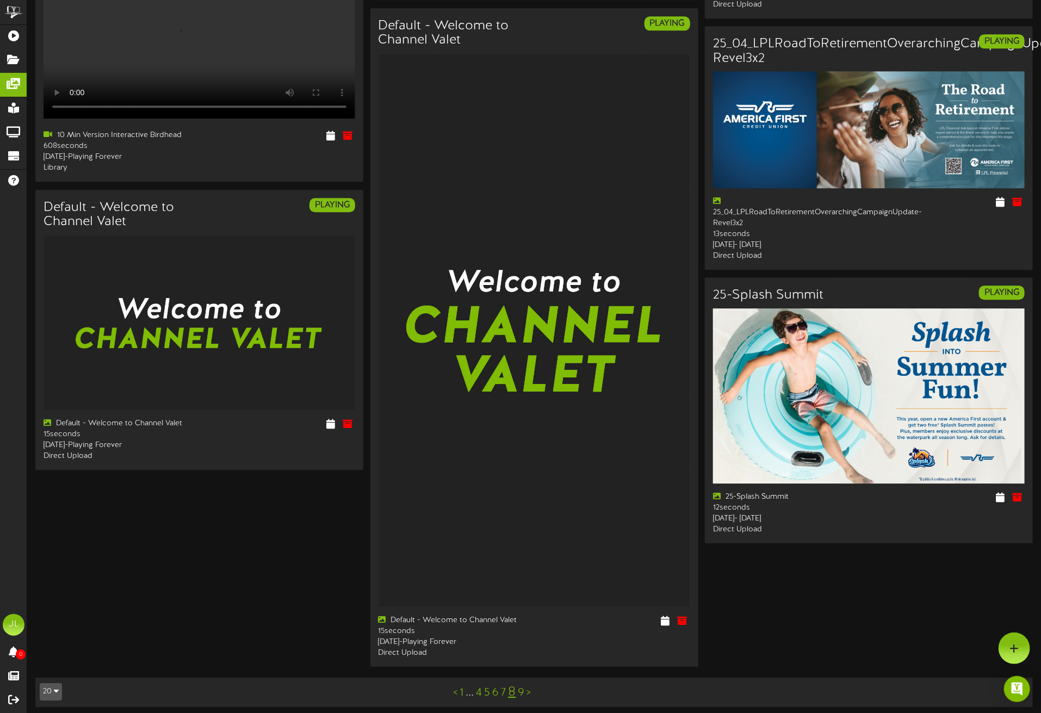
click at [522, 426] on link "9" at bounding box center [521, 693] width 7 height 12
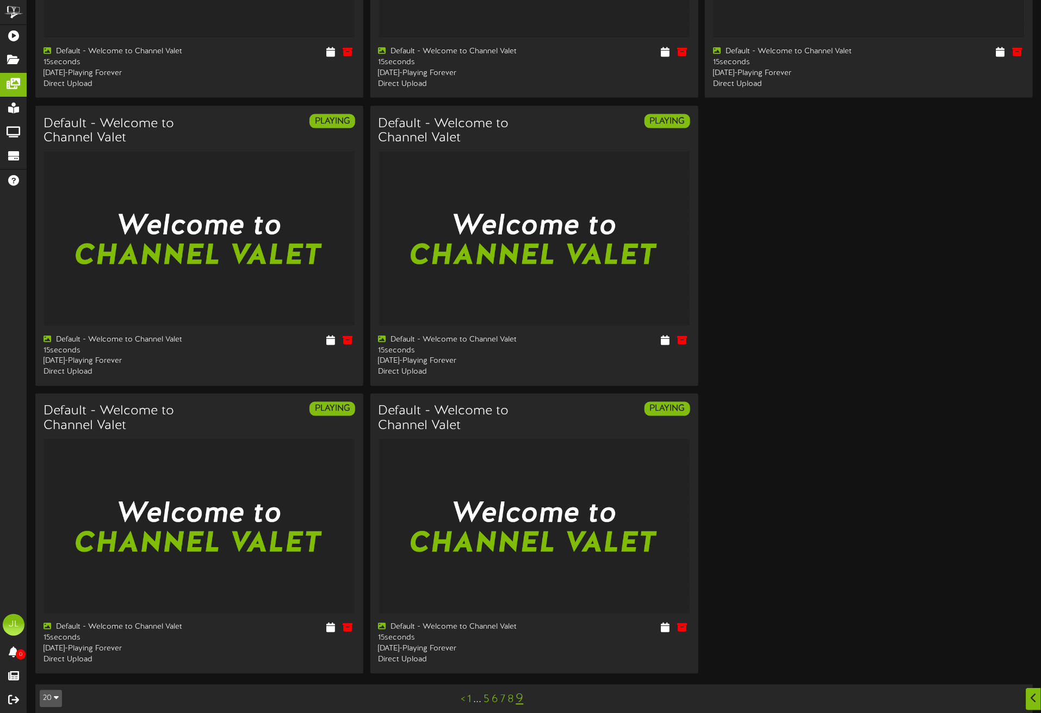
scroll to position [828, 0]
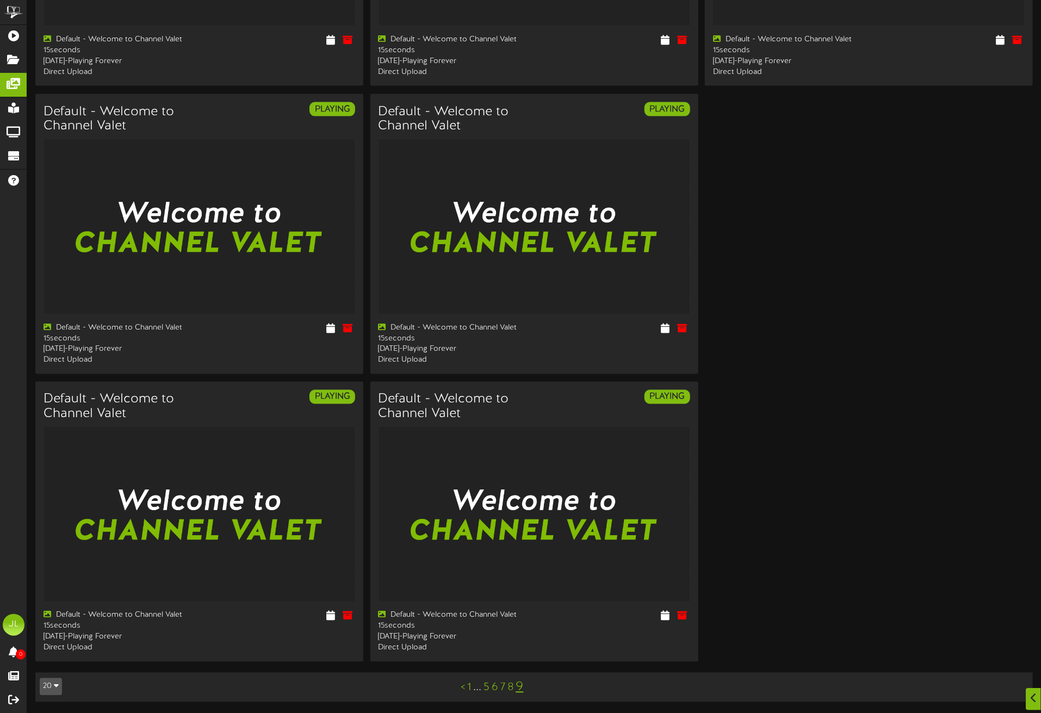
click at [469, 426] on link "1" at bounding box center [469, 688] width 4 height 12
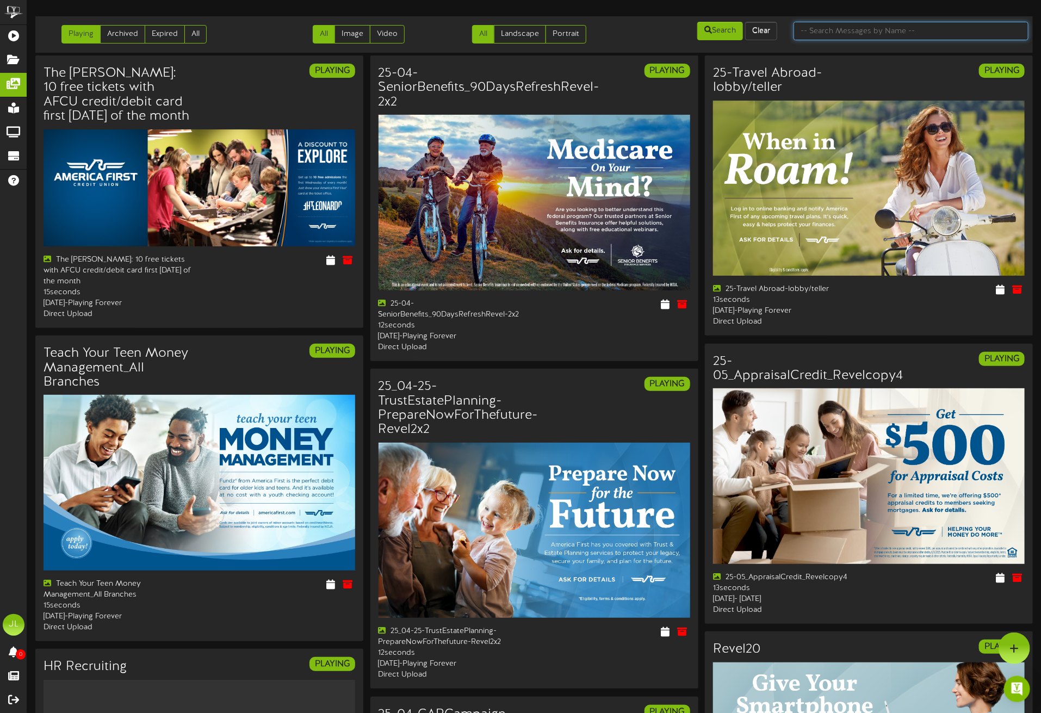
click at [791, 35] on input "text" at bounding box center [911, 31] width 235 height 18
type input "UHC"
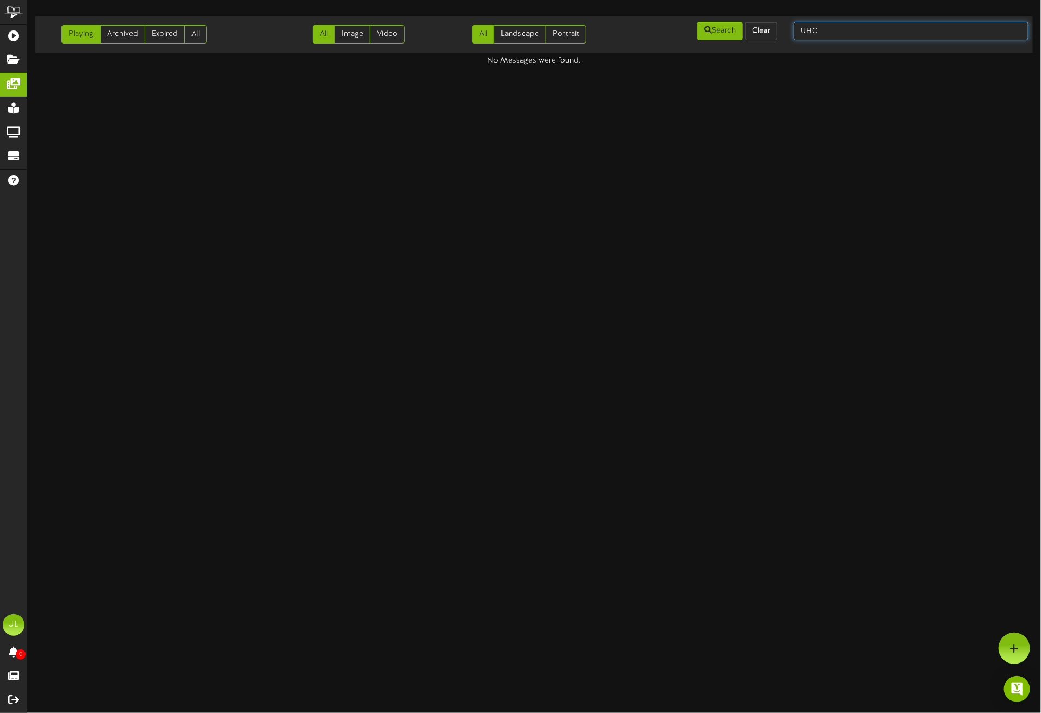
click at [791, 26] on input "UHC" at bounding box center [911, 31] width 235 height 18
type input "H"
type input "hockey"
click at [791, 26] on input "hockey" at bounding box center [911, 31] width 235 height 18
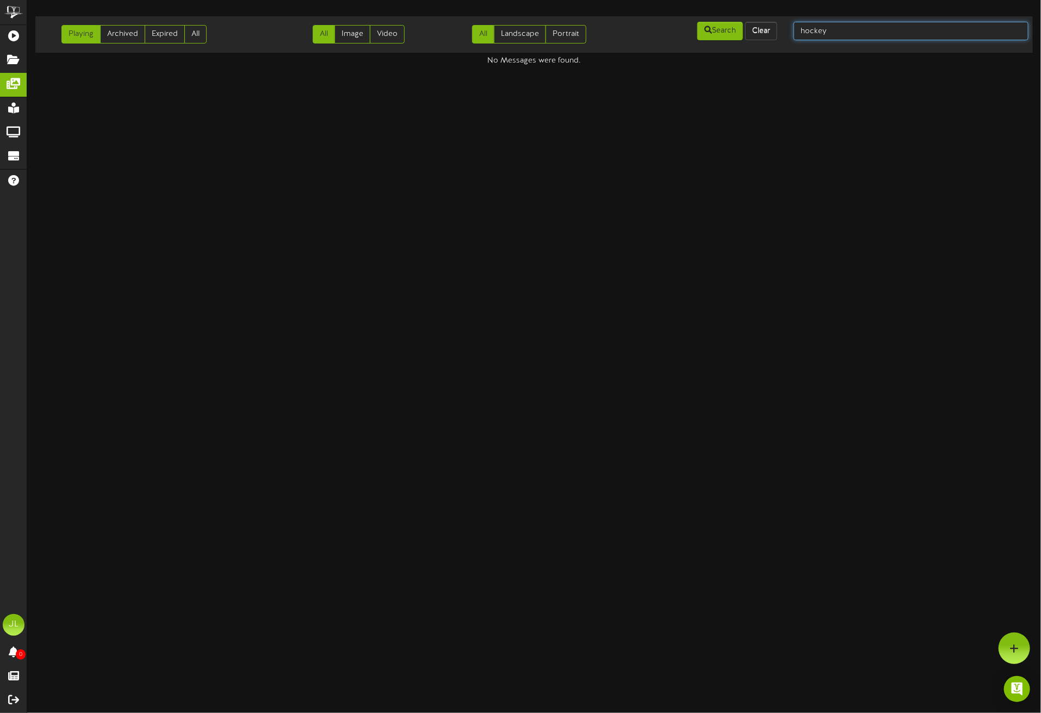
click at [791, 26] on input "hockey" at bounding box center [911, 31] width 235 height 18
type input "UT"
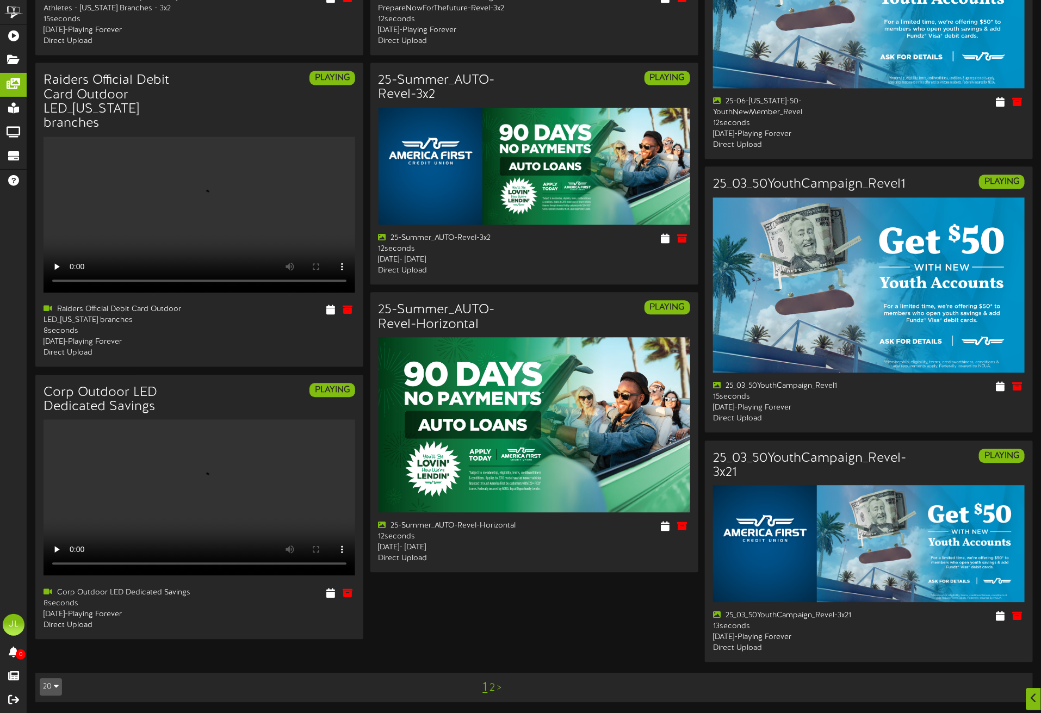
scroll to position [1831, 0]
click at [492, 426] on link "2" at bounding box center [491, 688] width 5 height 12
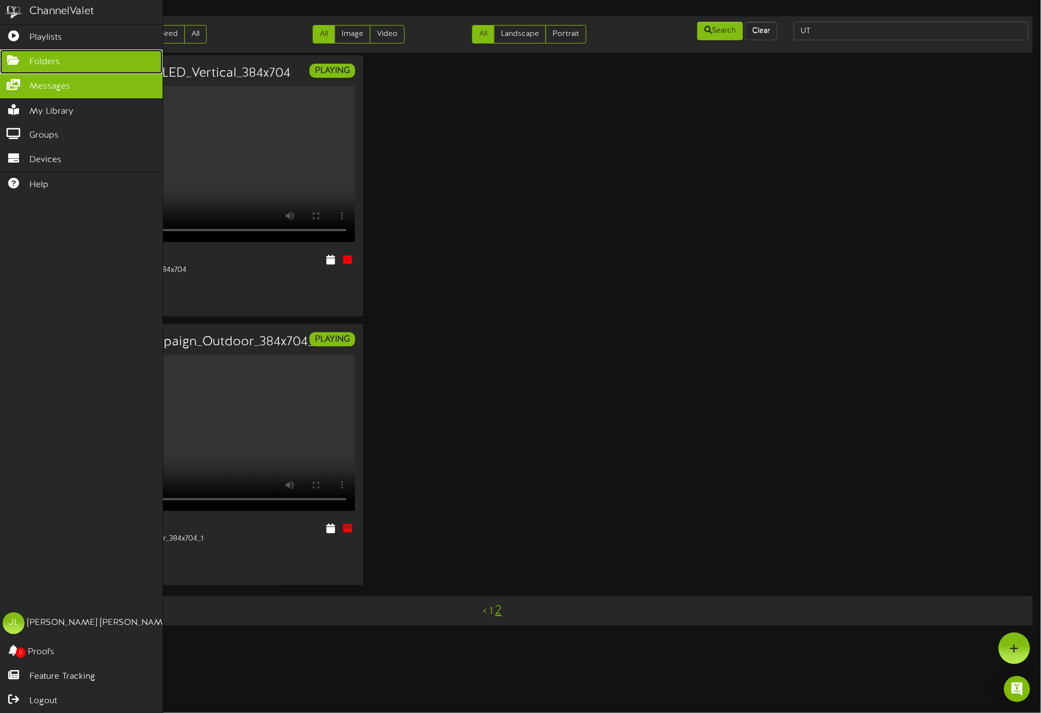
click at [37, 64] on span "Folders" at bounding box center [44, 62] width 30 height 13
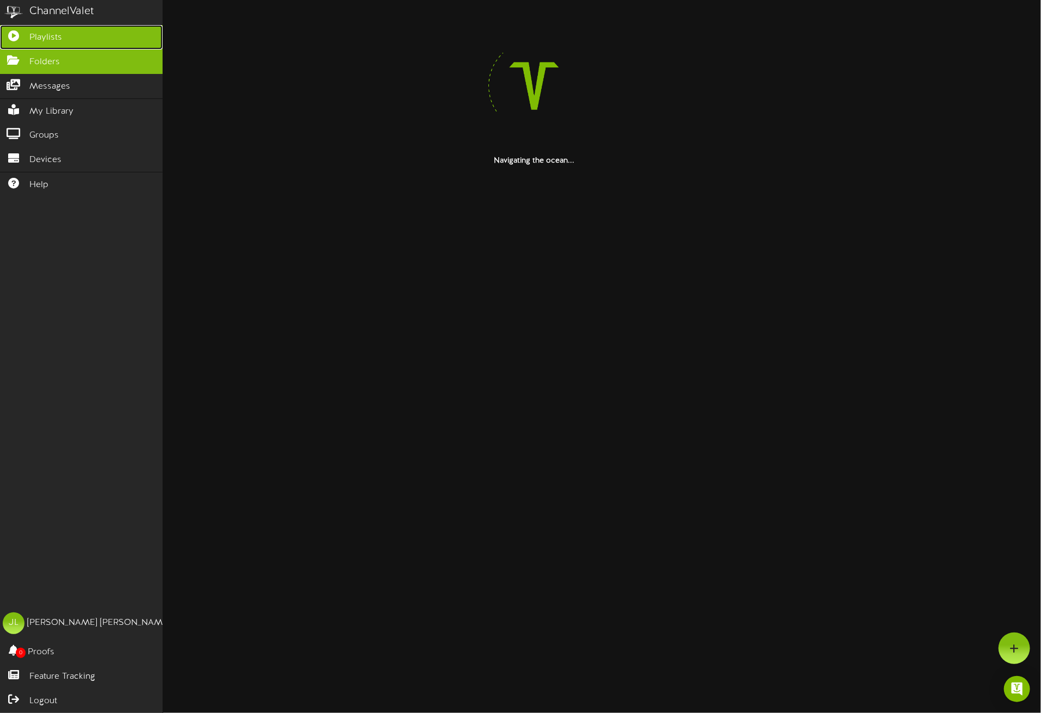
click at [46, 36] on span "Playlists" at bounding box center [45, 38] width 33 height 13
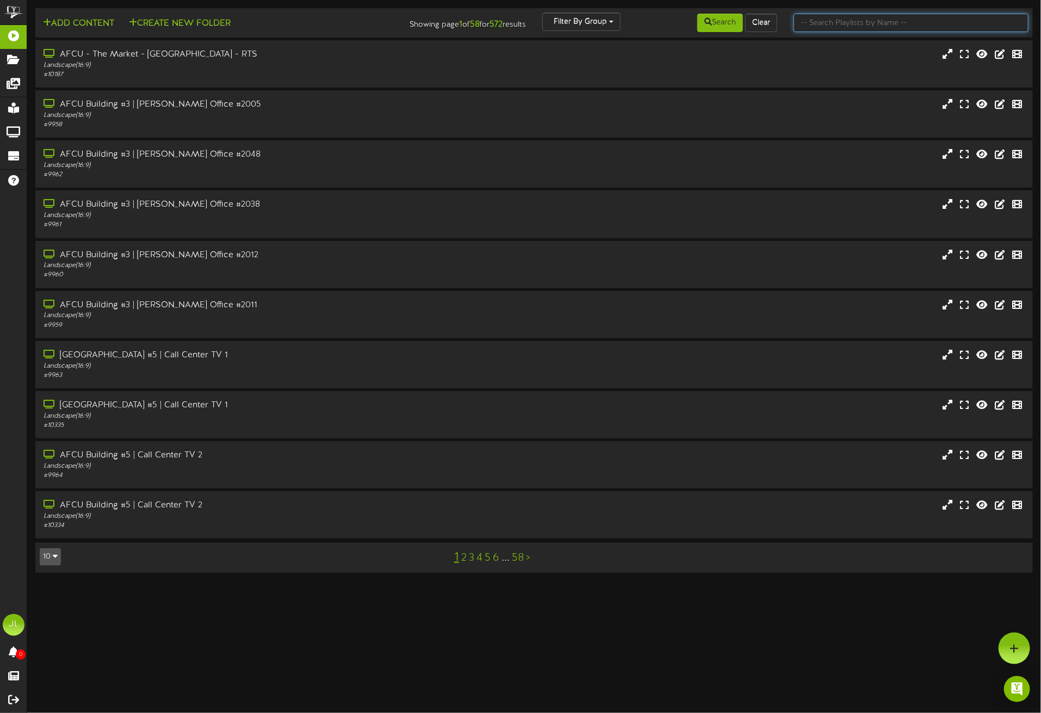
click at [791, 27] on input "text" at bounding box center [911, 23] width 235 height 18
type input "backlit"
click at [724, 24] on button "Search" at bounding box center [720, 23] width 46 height 18
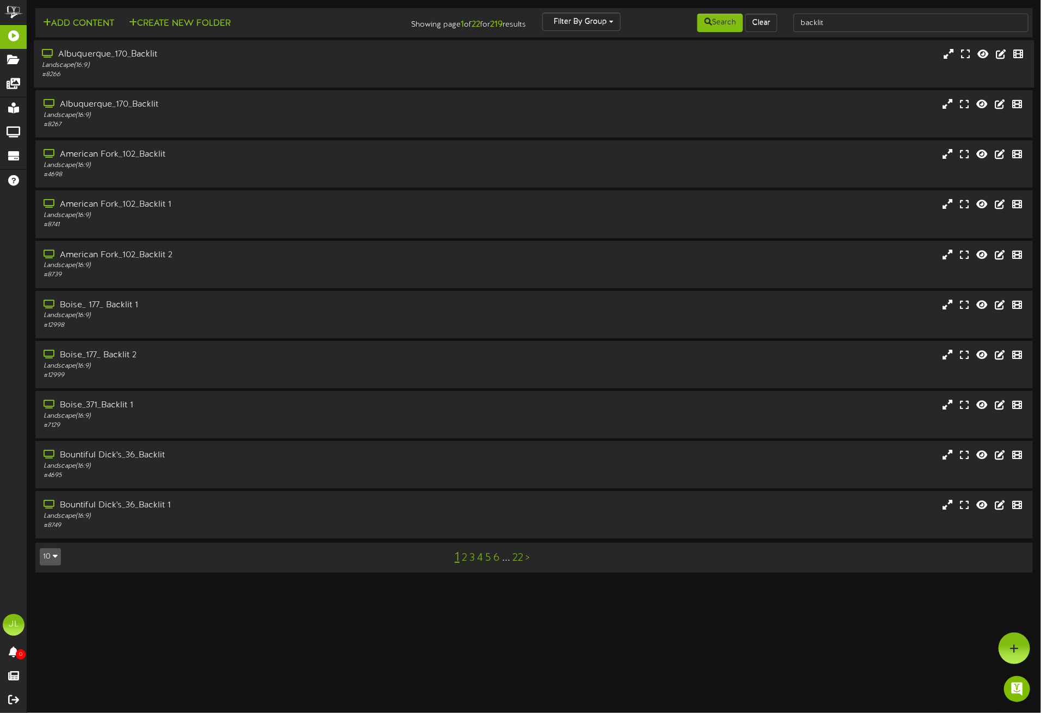
click at [129, 53] on div "Albuquerque_170_Backlit" at bounding box center [242, 54] width 400 height 13
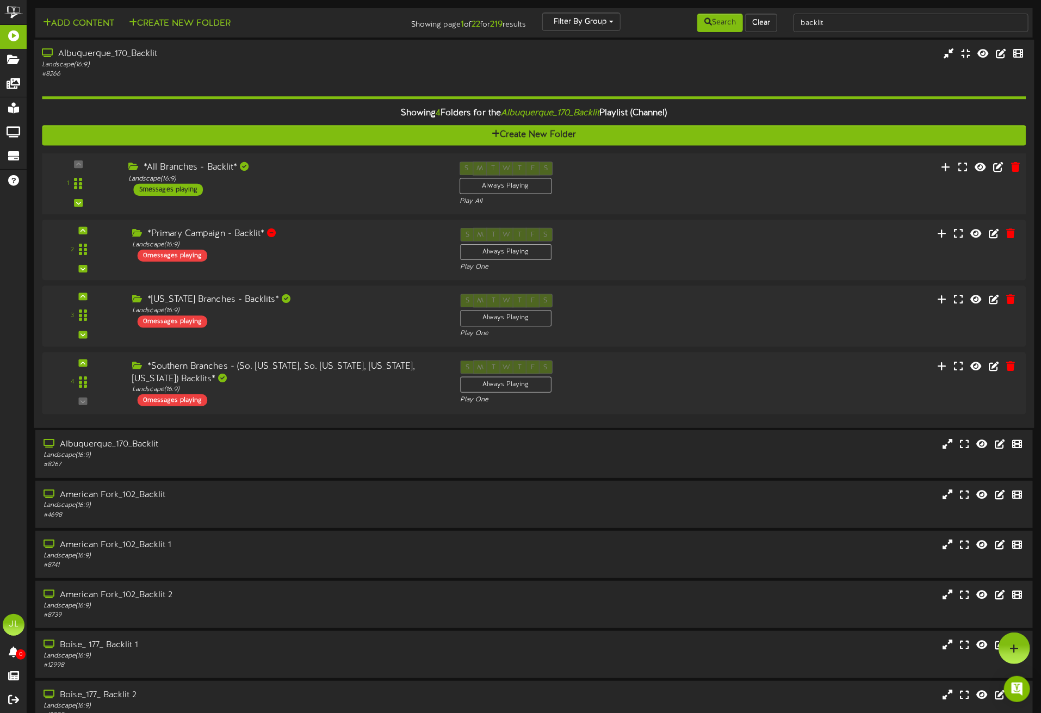
click at [271, 190] on div "*All Branches - Backlit* Landscape ( 16:9 ) 5 messages playing" at bounding box center [285, 179] width 331 height 34
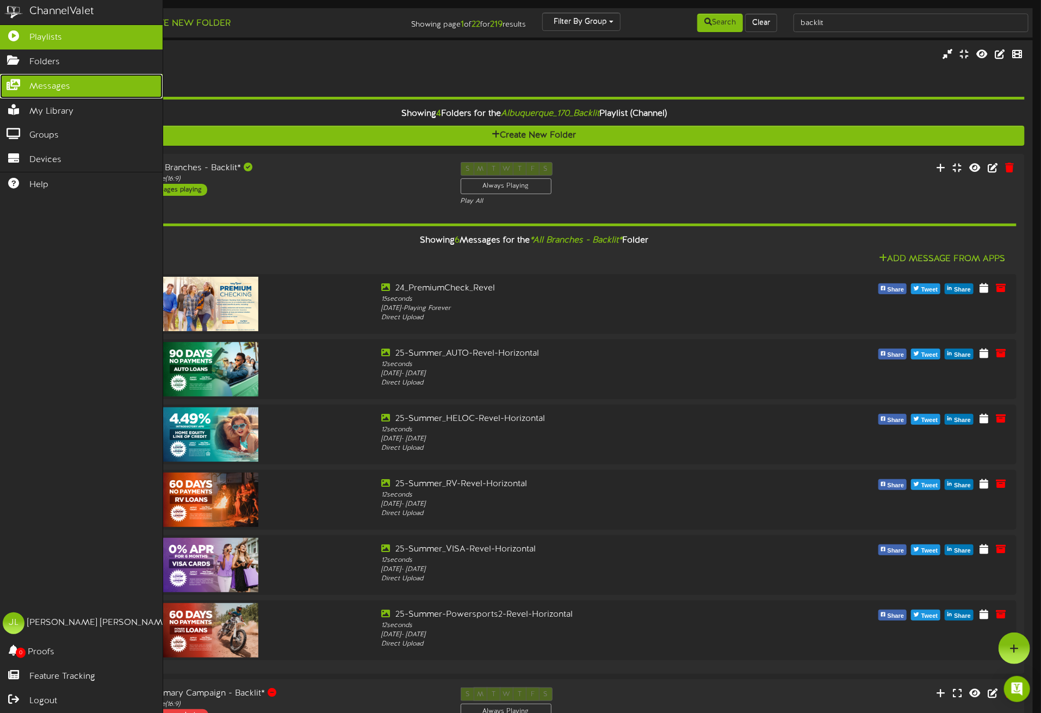
click at [33, 88] on span "Messages" at bounding box center [49, 86] width 41 height 13
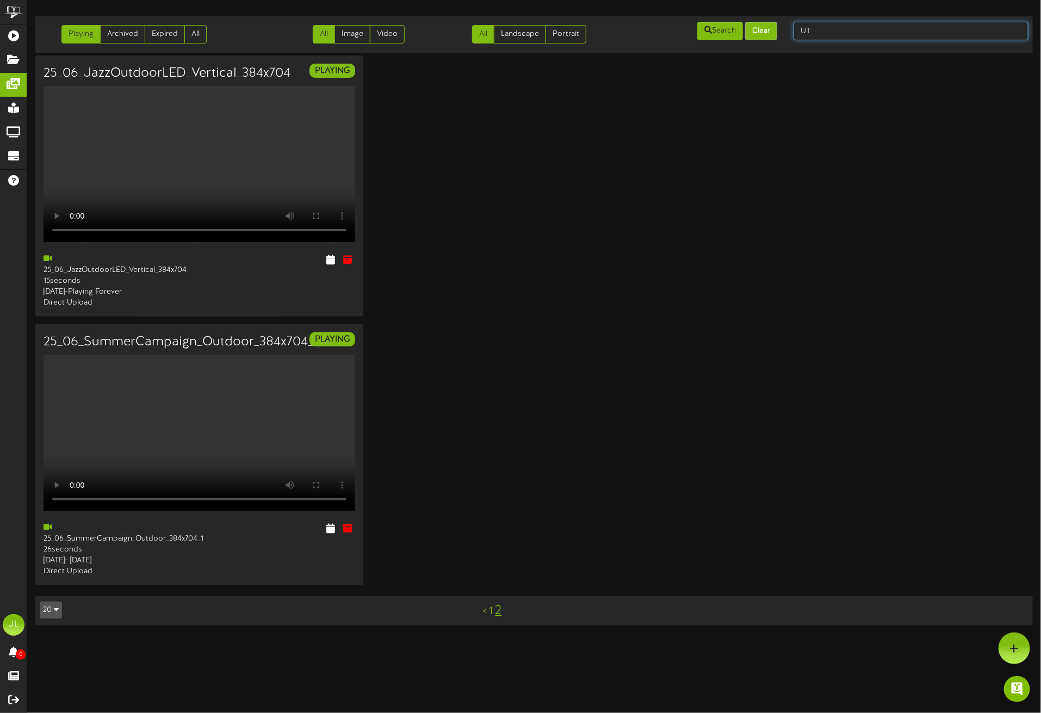
drag, startPoint x: 825, startPoint y: 29, endPoint x: 760, endPoint y: 27, distance: 65.3
click at [764, 27] on div "Playing Archived Expired All All Image Video All Landscape Portrait" at bounding box center [534, 35] width 1005 height 28
click at [759, 27] on button "Clear" at bounding box center [761, 31] width 32 height 18
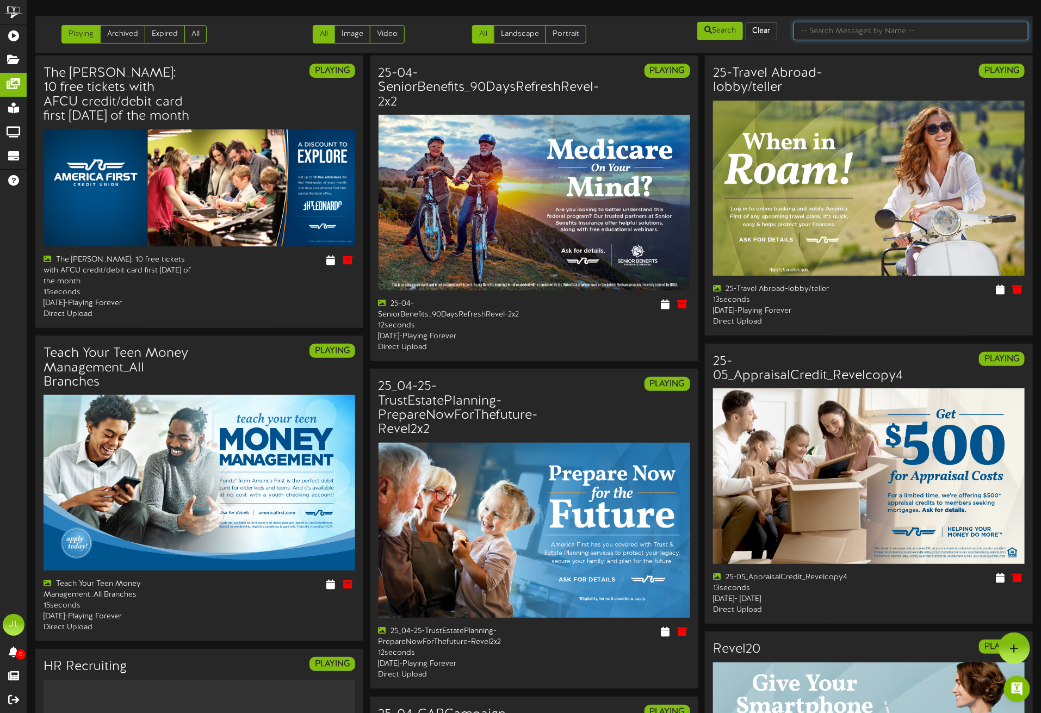
click at [791, 37] on input "text" at bounding box center [911, 31] width 235 height 18
type input "youth 50"
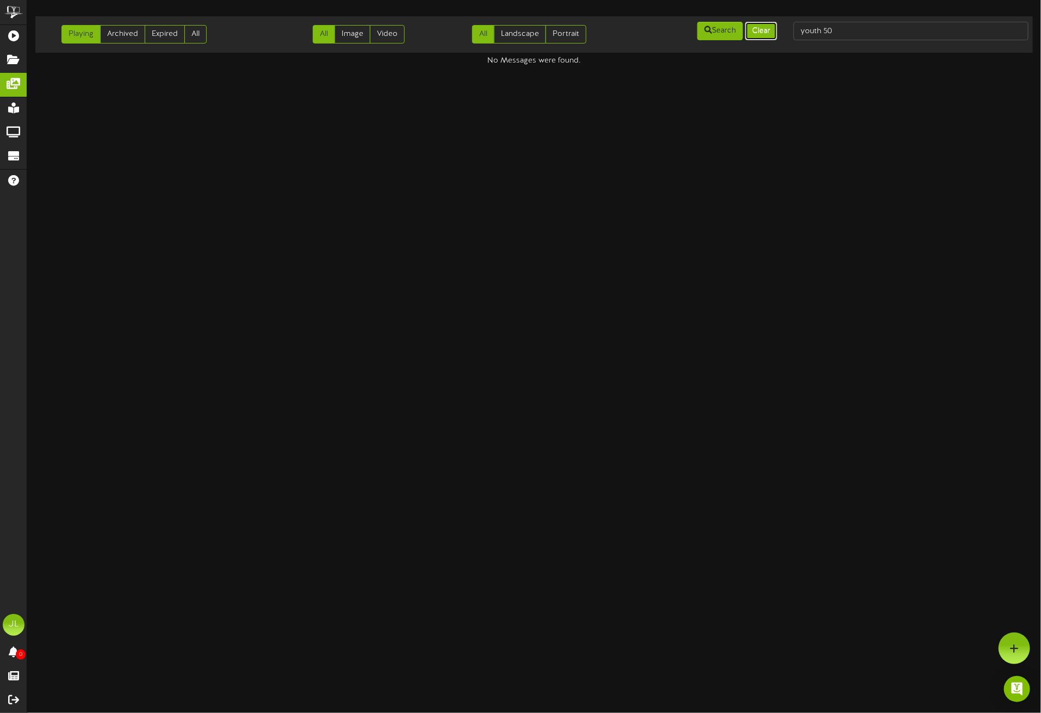
click at [769, 32] on button "Clear" at bounding box center [761, 31] width 32 height 18
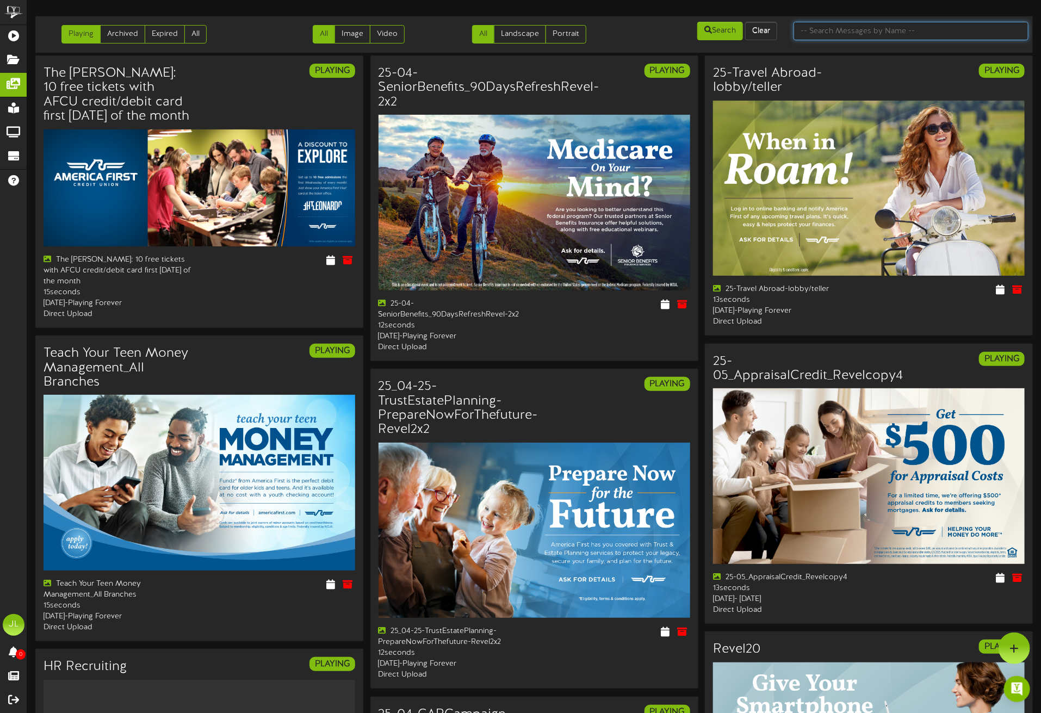
click at [791, 28] on input "text" at bounding box center [911, 31] width 235 height 18
type input "youth"
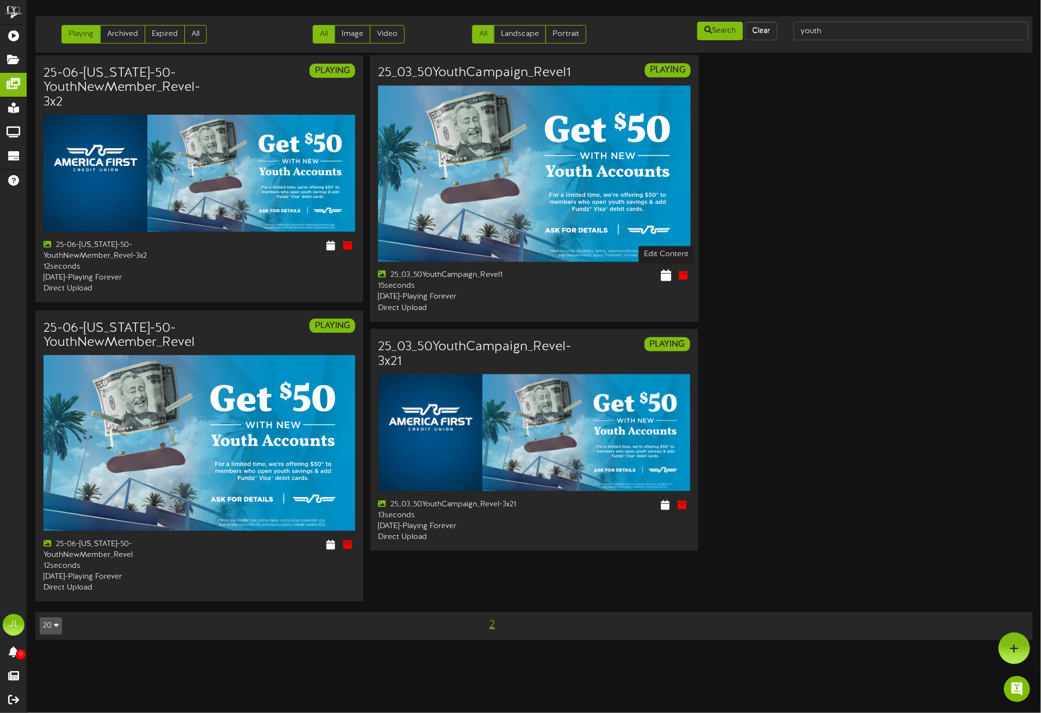
click at [662, 271] on icon at bounding box center [666, 275] width 10 height 12
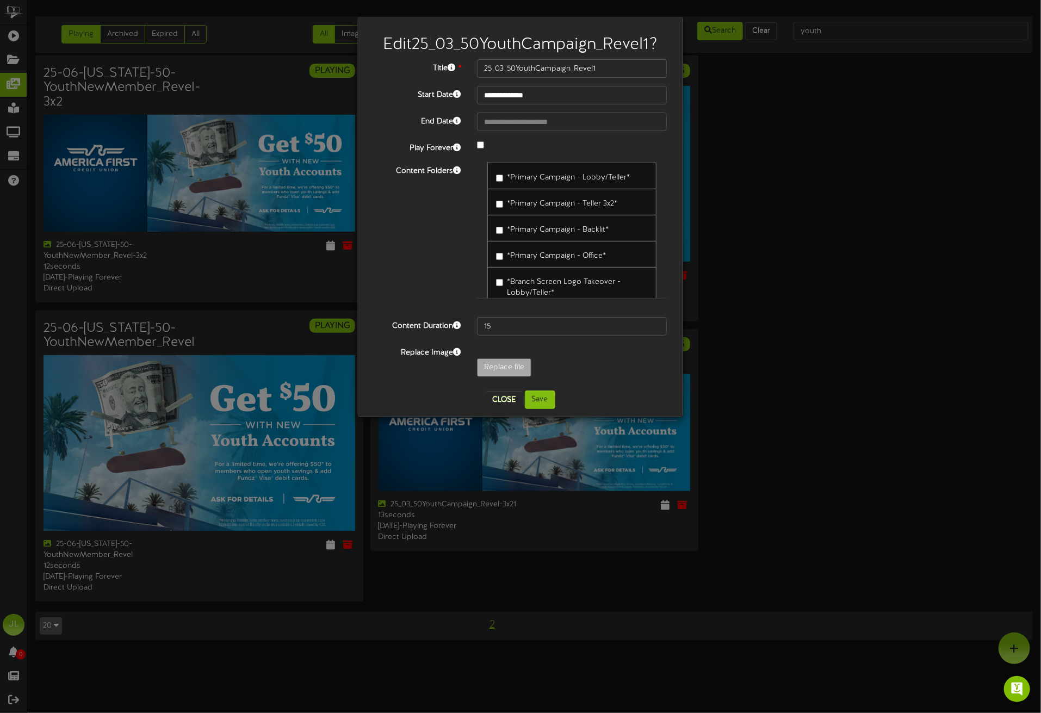
scroll to position [189, 0]
click at [524, 232] on span "*Primary Campaign - Backlit*" at bounding box center [558, 234] width 102 height 8
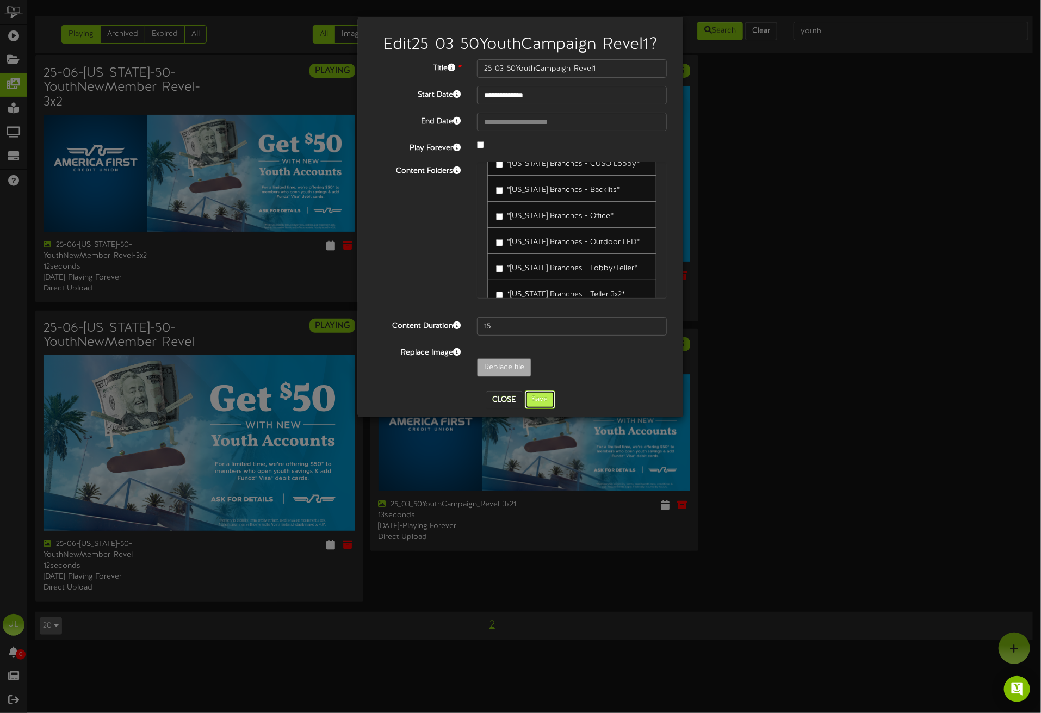
click at [548, 400] on button "Save" at bounding box center [540, 399] width 30 height 18
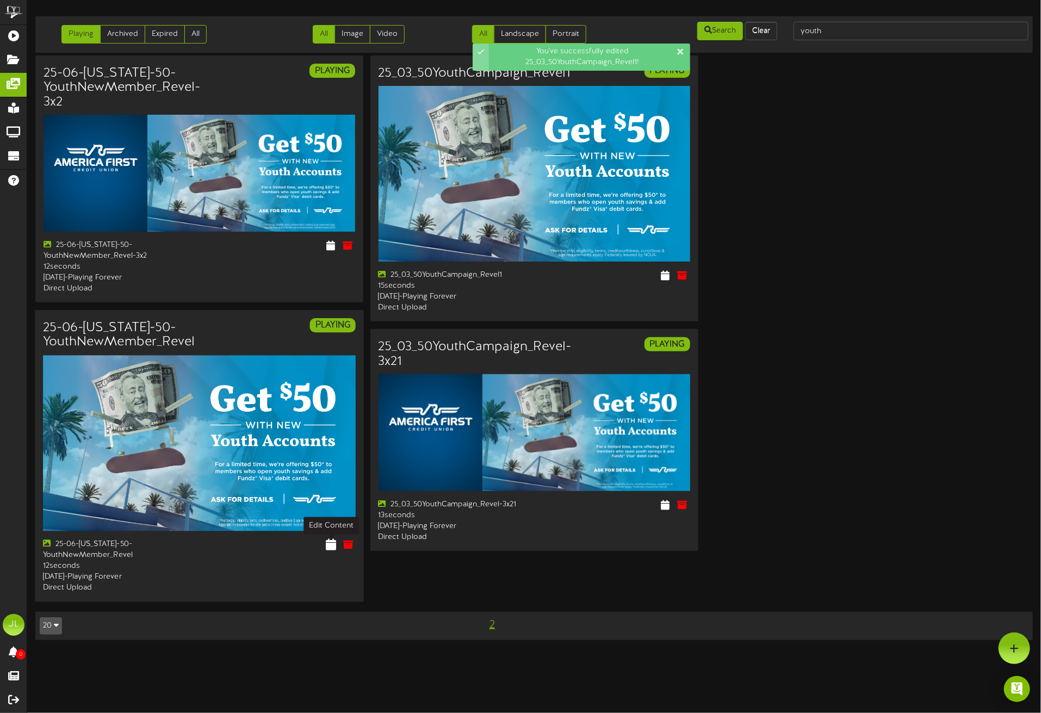
click at [331, 426] on icon at bounding box center [331, 544] width 10 height 12
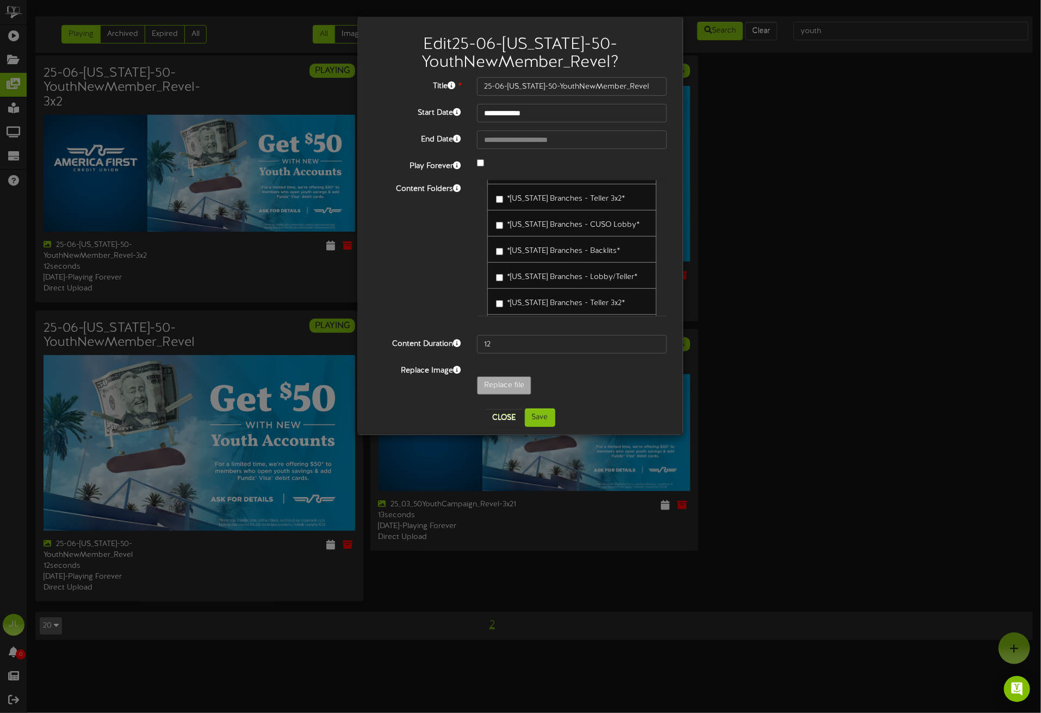
scroll to position [813, 0]
click at [541, 251] on label "*[US_STATE] Branches - Backlits*" at bounding box center [558, 244] width 124 height 15
click at [538, 417] on button "Save" at bounding box center [540, 417] width 30 height 18
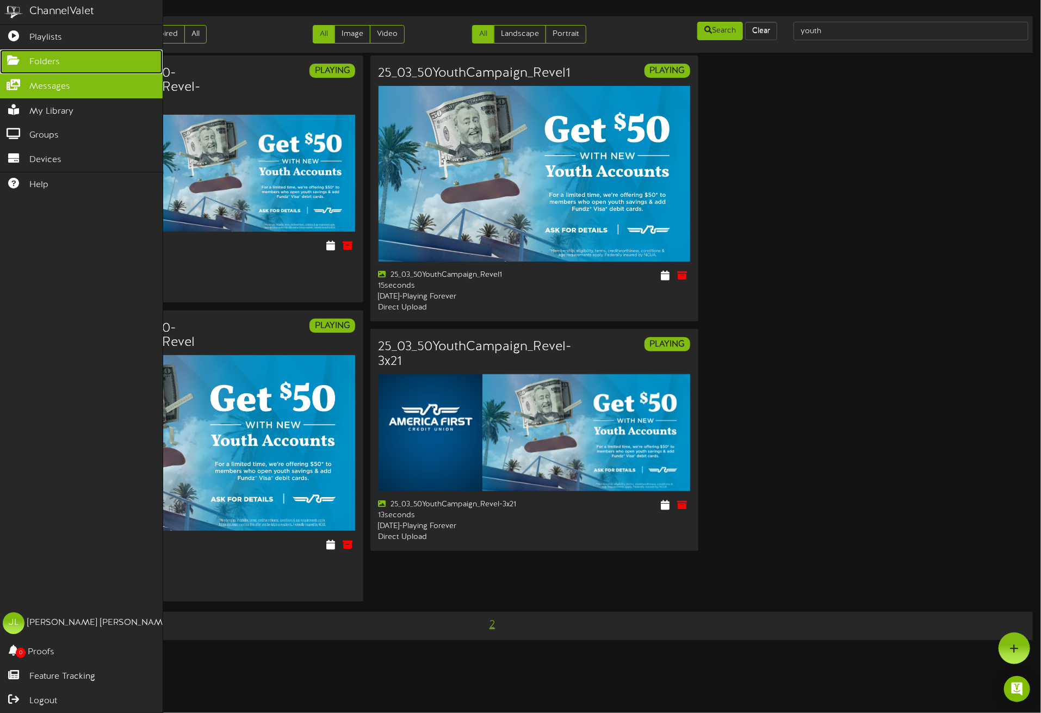
click at [9, 63] on icon at bounding box center [13, 59] width 27 height 8
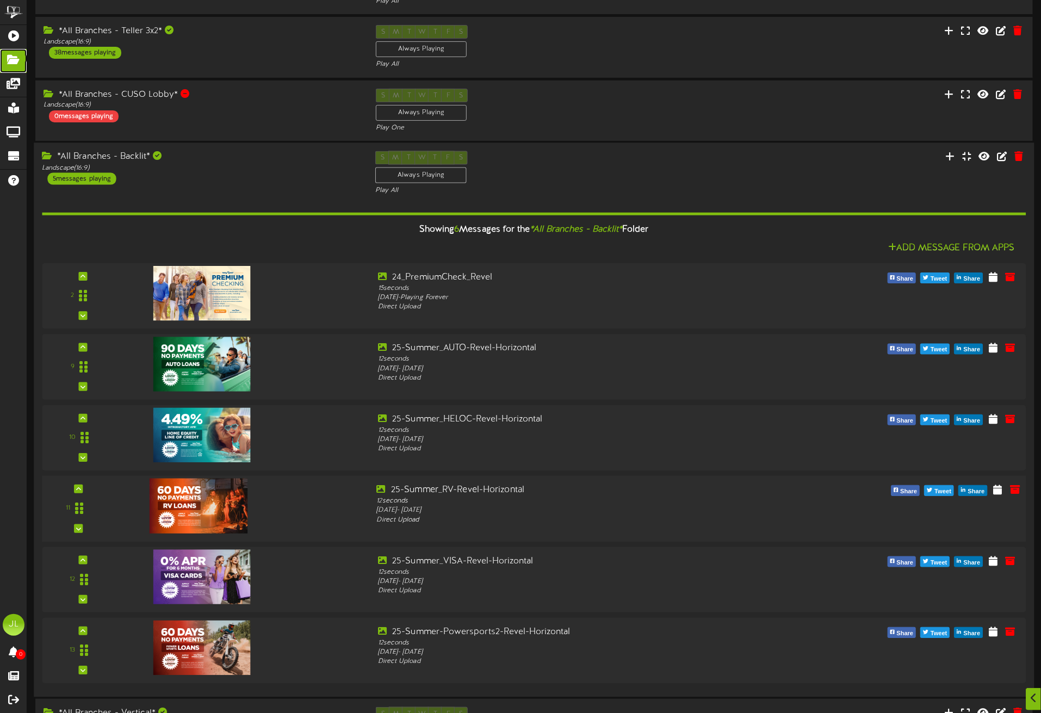
scroll to position [95, 0]
click at [198, 163] on div "Landscape ( 16:9 )" at bounding box center [200, 167] width 317 height 9
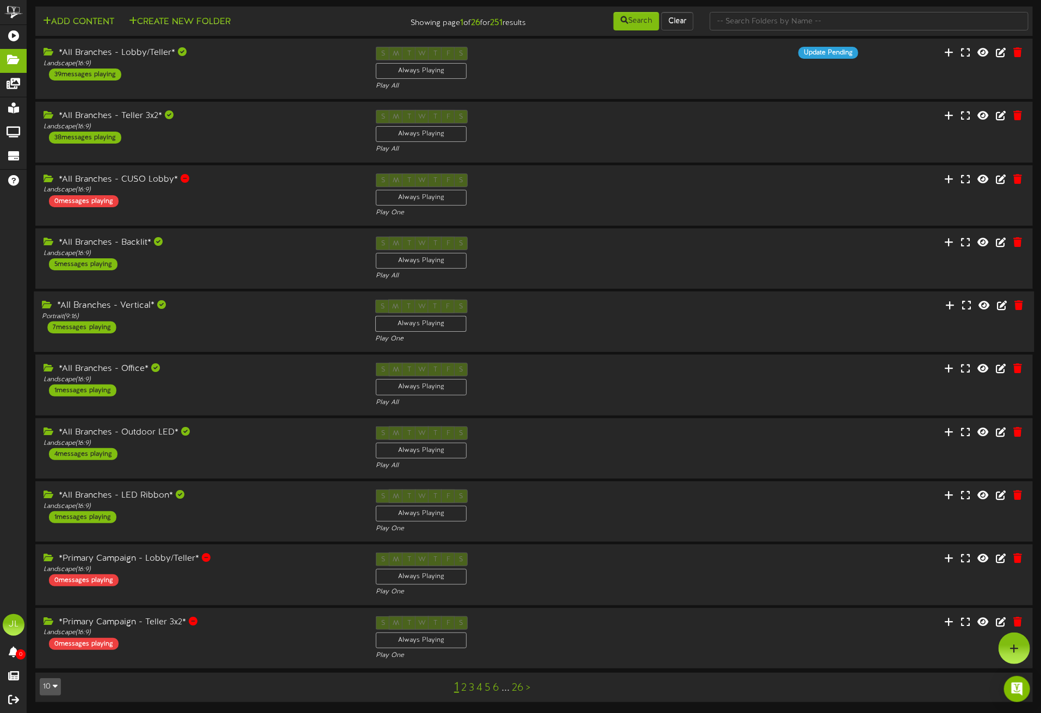
scroll to position [0, 0]
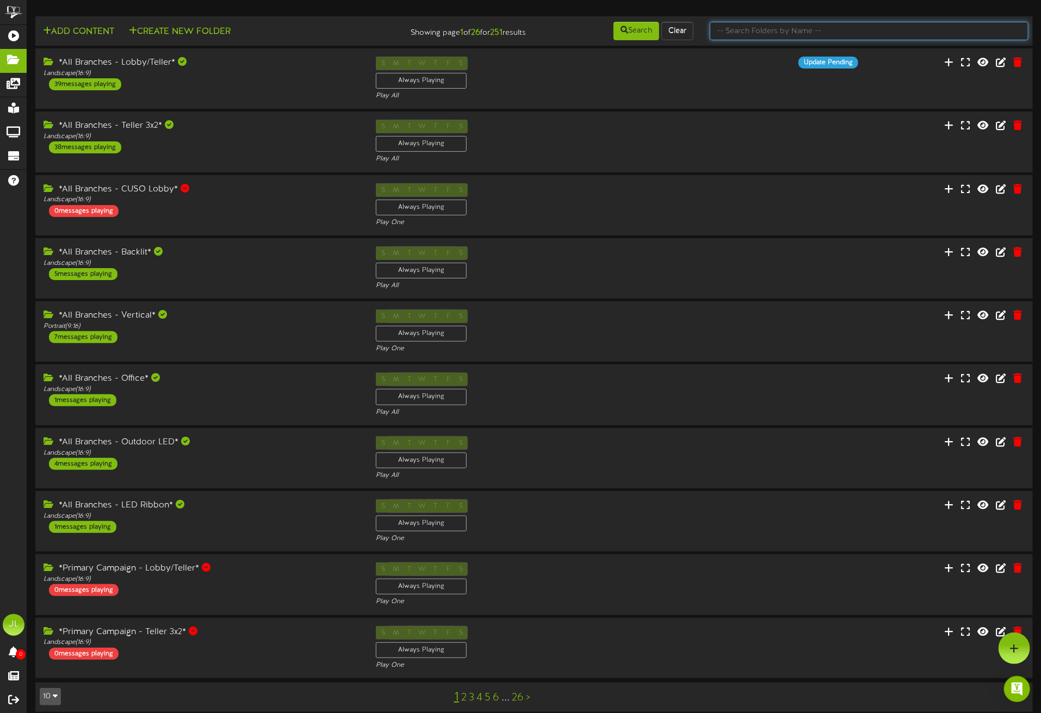
click at [771, 32] on input "text" at bounding box center [869, 31] width 319 height 18
type input "backlit"
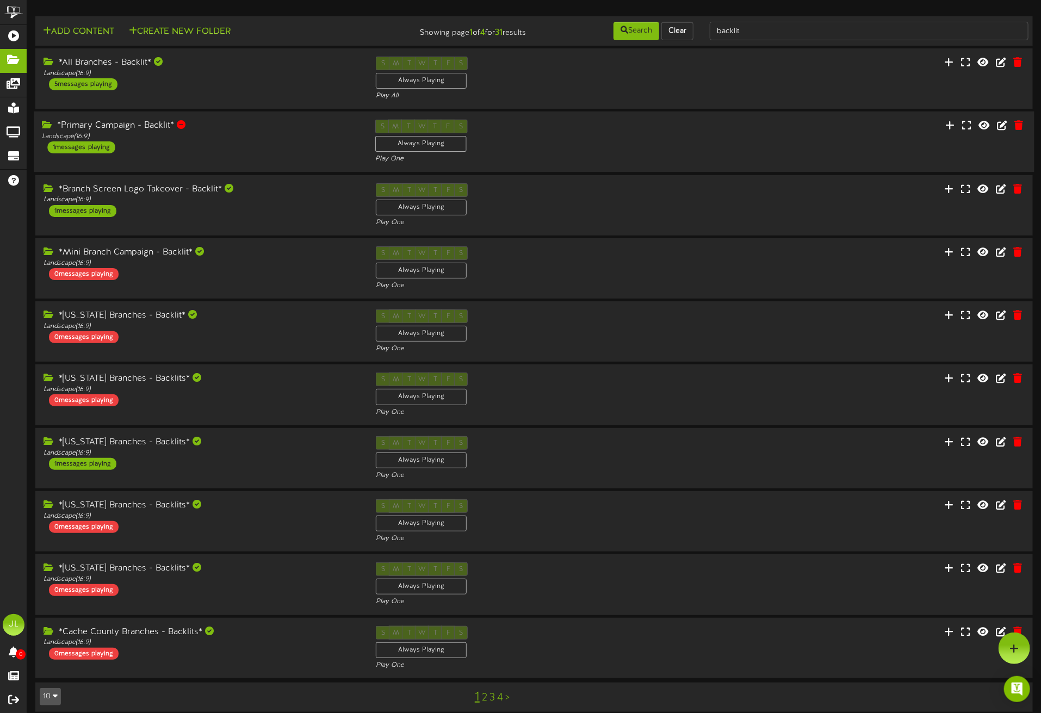
click at [169, 147] on div "*Primary Campaign - Backlit* Landscape ( 16:9 ) 1 messages playing" at bounding box center [200, 137] width 333 height 34
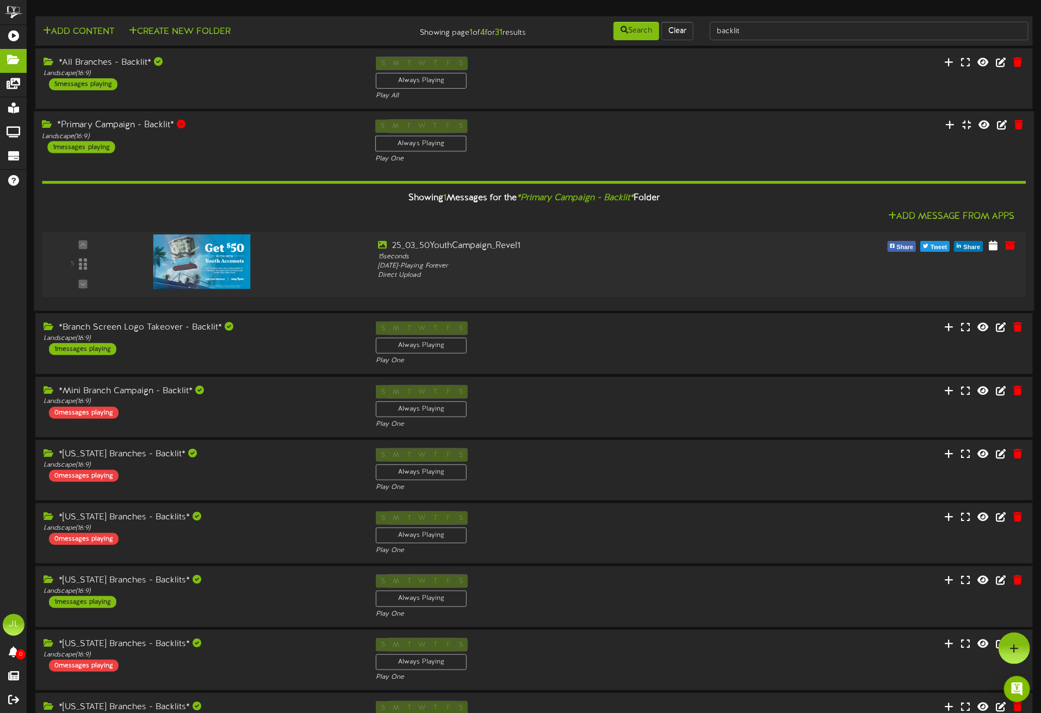
click at [167, 147] on div "*Primary Campaign - Backlit* Landscape ( 16:9 ) 1 messages playing" at bounding box center [200, 137] width 333 height 34
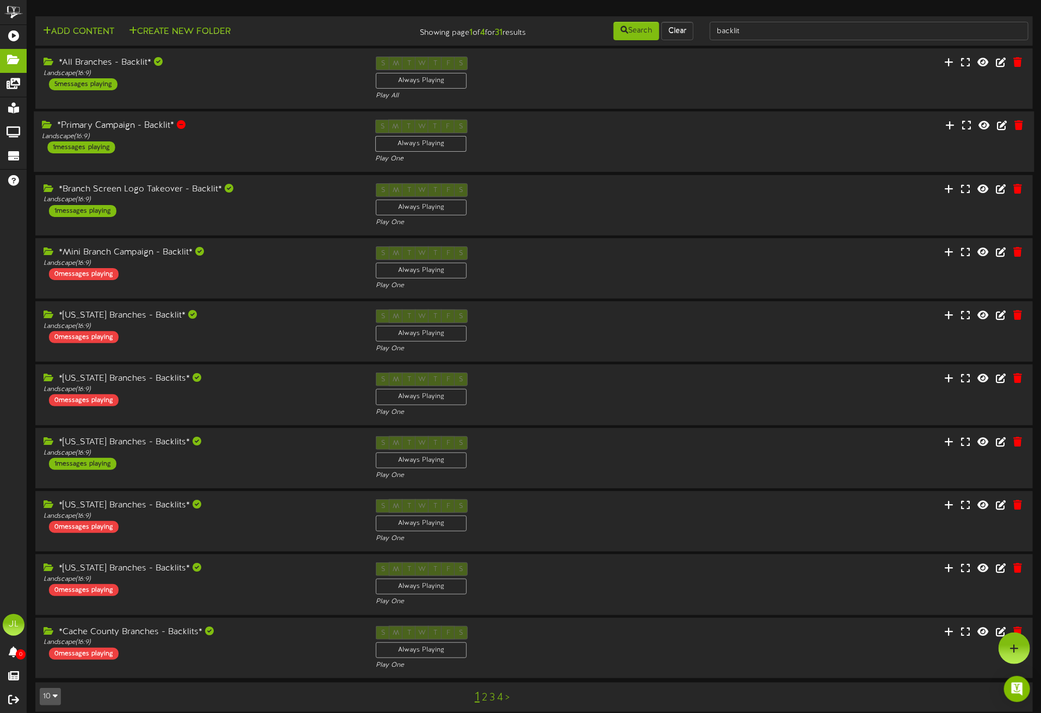
click at [167, 147] on div "*Primary Campaign - Backlit* Landscape ( 16:9 ) 1 messages playing" at bounding box center [200, 137] width 333 height 34
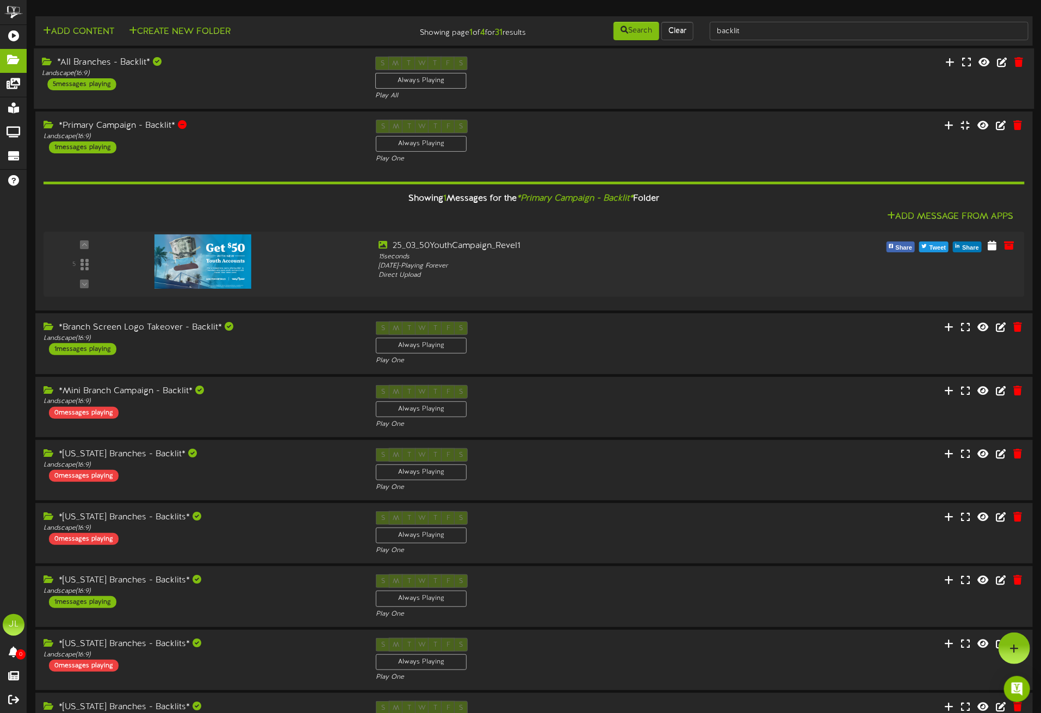
drag, startPoint x: 263, startPoint y: 129, endPoint x: 247, endPoint y: 96, distance: 36.5
click at [262, 129] on div "*Primary Campaign - Backlit*" at bounding box center [202, 126] width 316 height 13
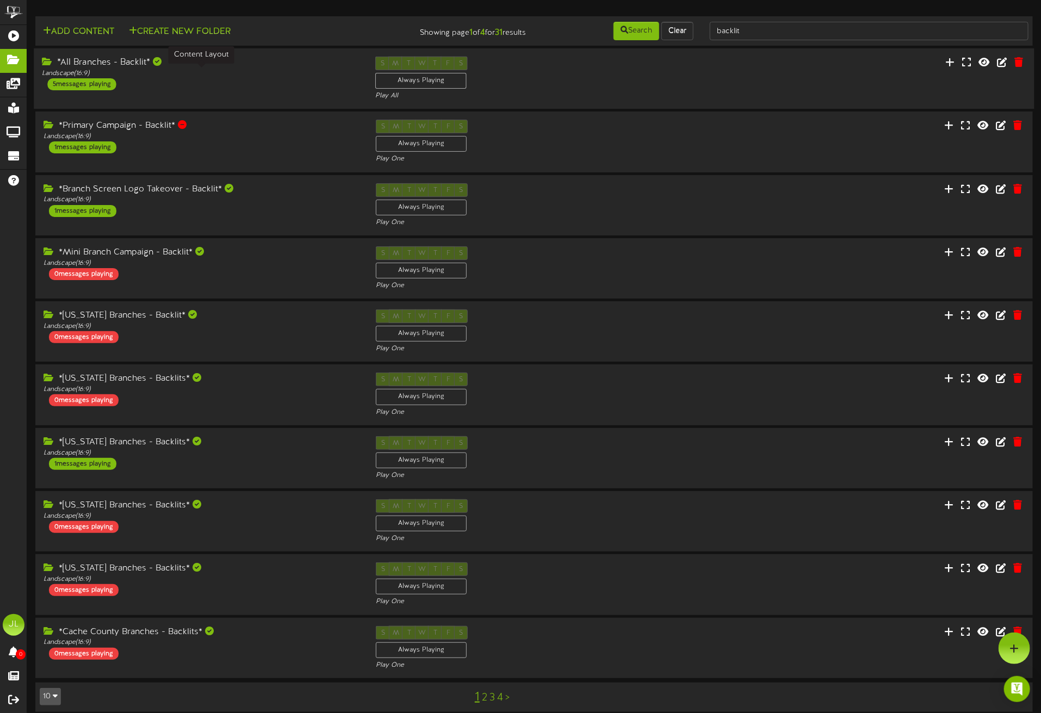
click at [234, 69] on div "Landscape ( 16:9 )" at bounding box center [200, 73] width 317 height 9
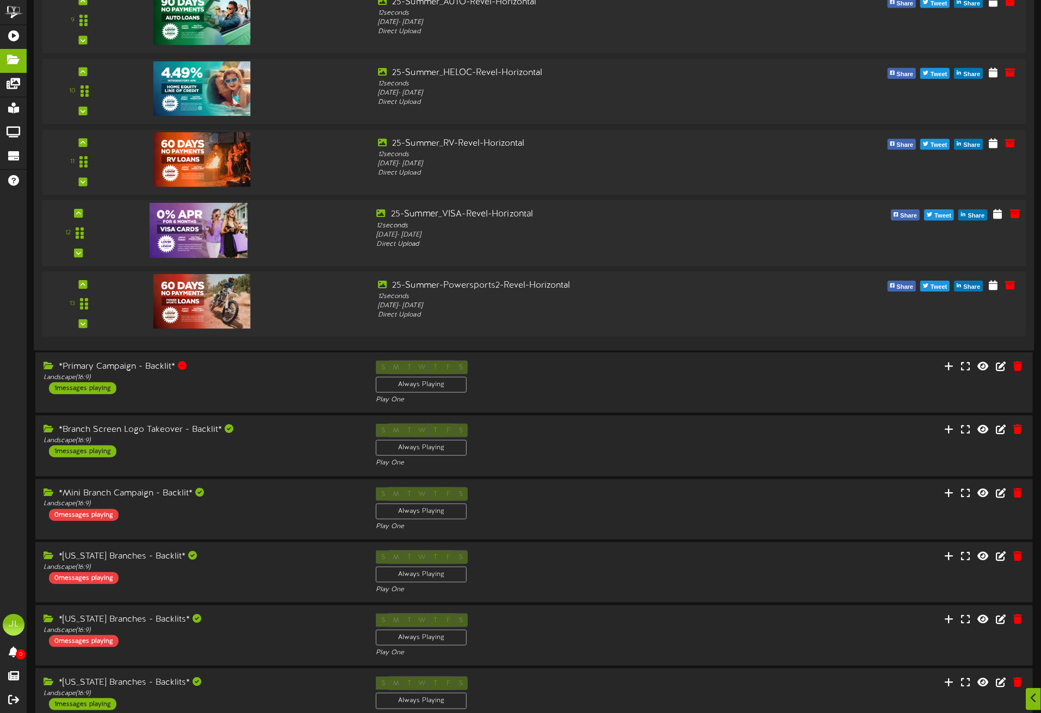
scroll to position [502, 0]
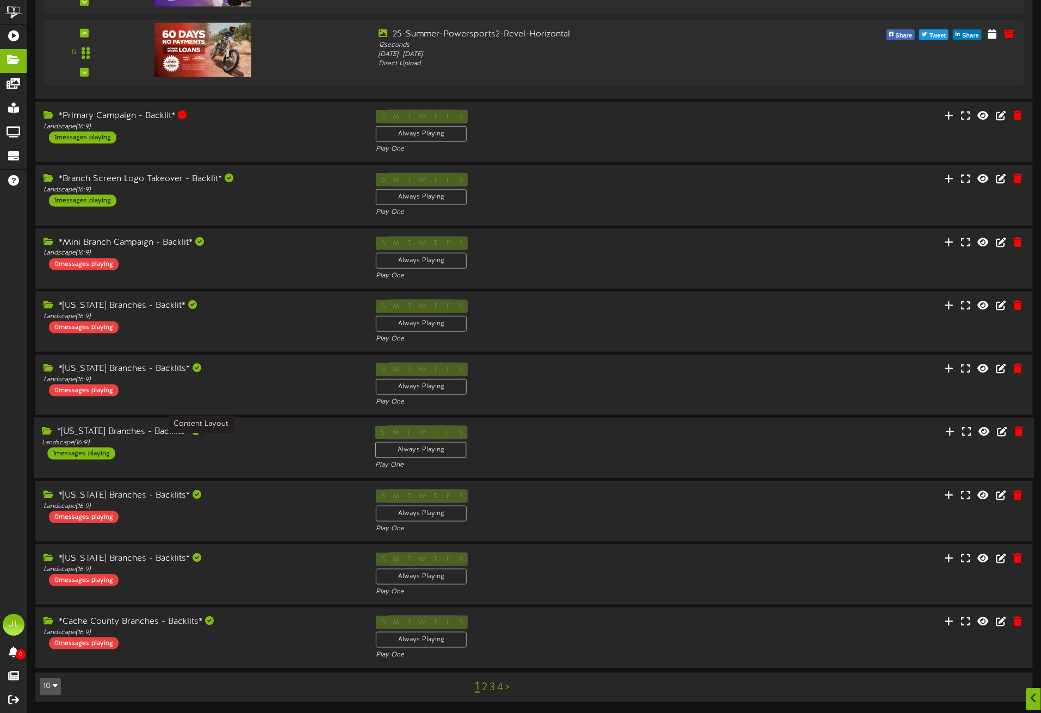
click at [250, 426] on div "Landscape ( 16:9 )" at bounding box center [200, 442] width 317 height 9
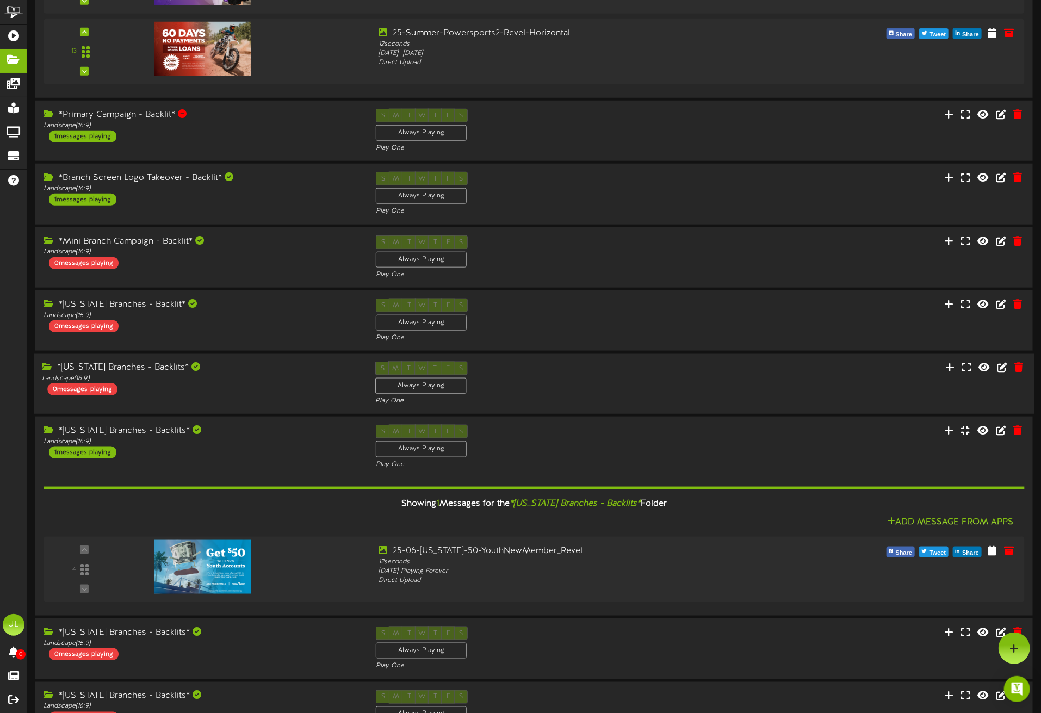
scroll to position [497, 0]
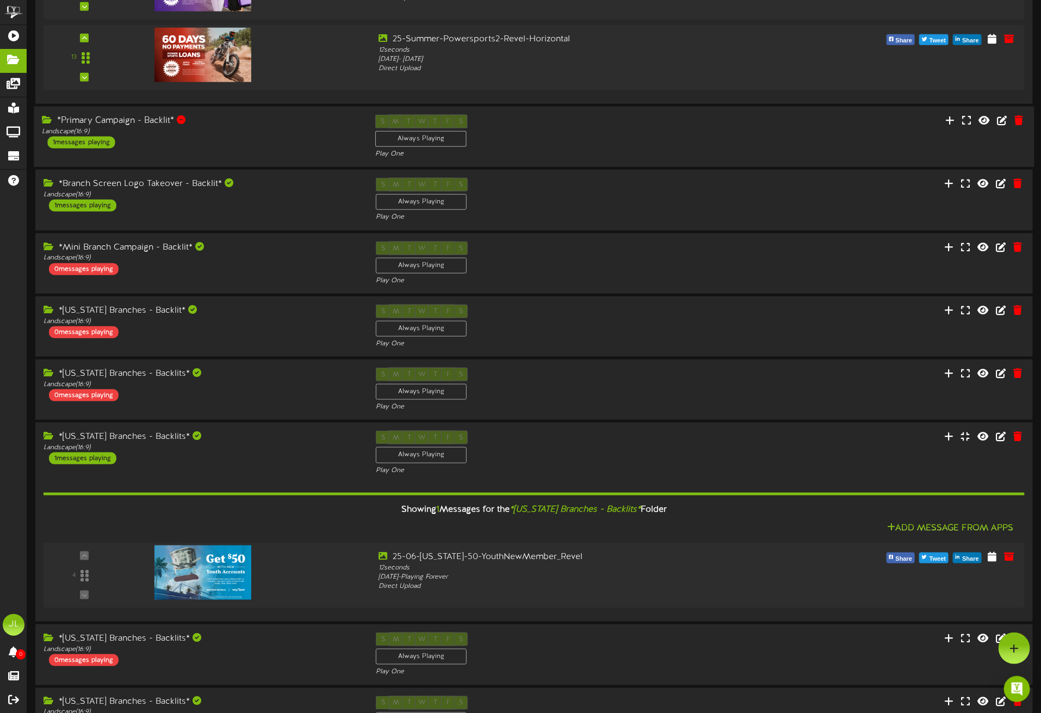
click at [217, 140] on div "*Primary Campaign - Backlit* Landscape ( 16:9 ) 1 messages playing" at bounding box center [200, 132] width 333 height 34
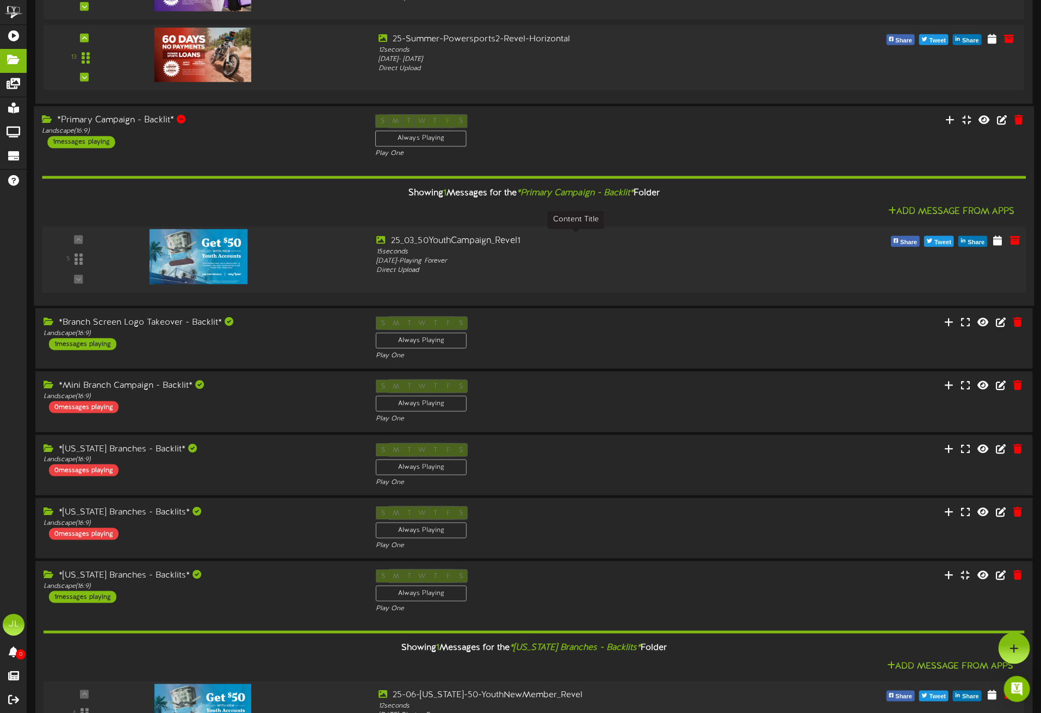
click at [405, 244] on div "25_03_50YouthCampaign_Revel1" at bounding box center [576, 241] width 398 height 13
